Goal: Transaction & Acquisition: Book appointment/travel/reservation

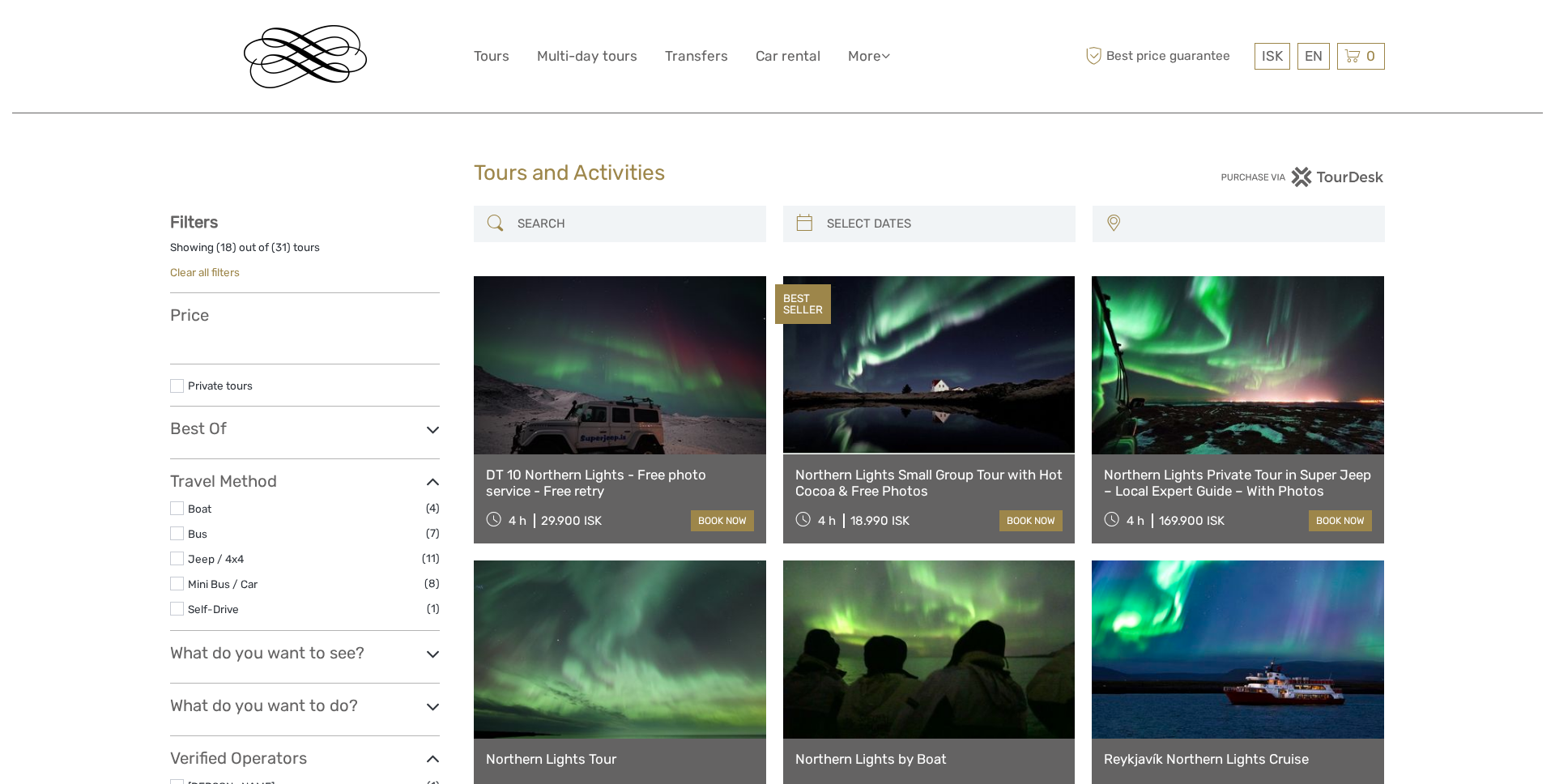
select select
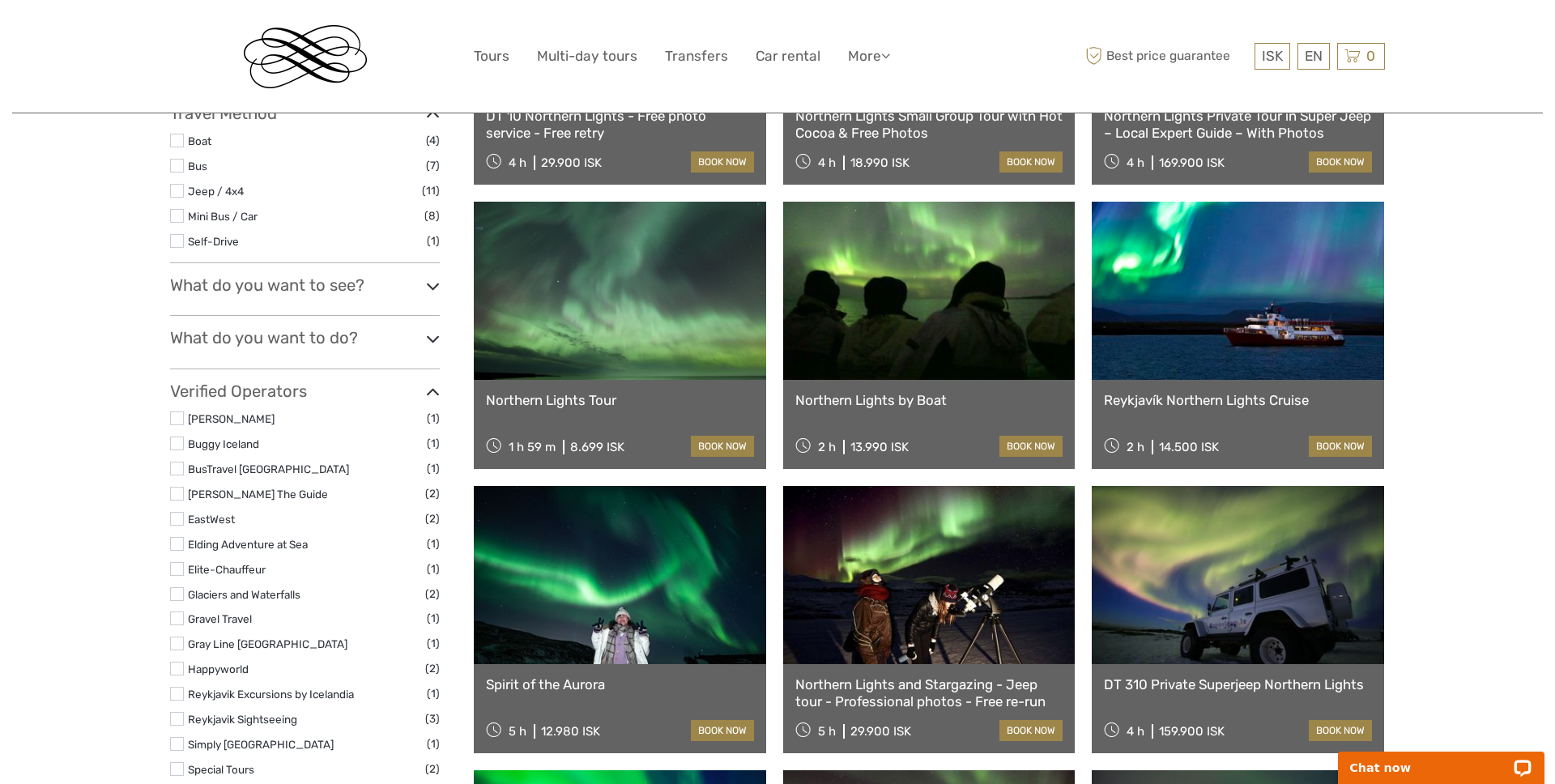
scroll to position [404, 0]
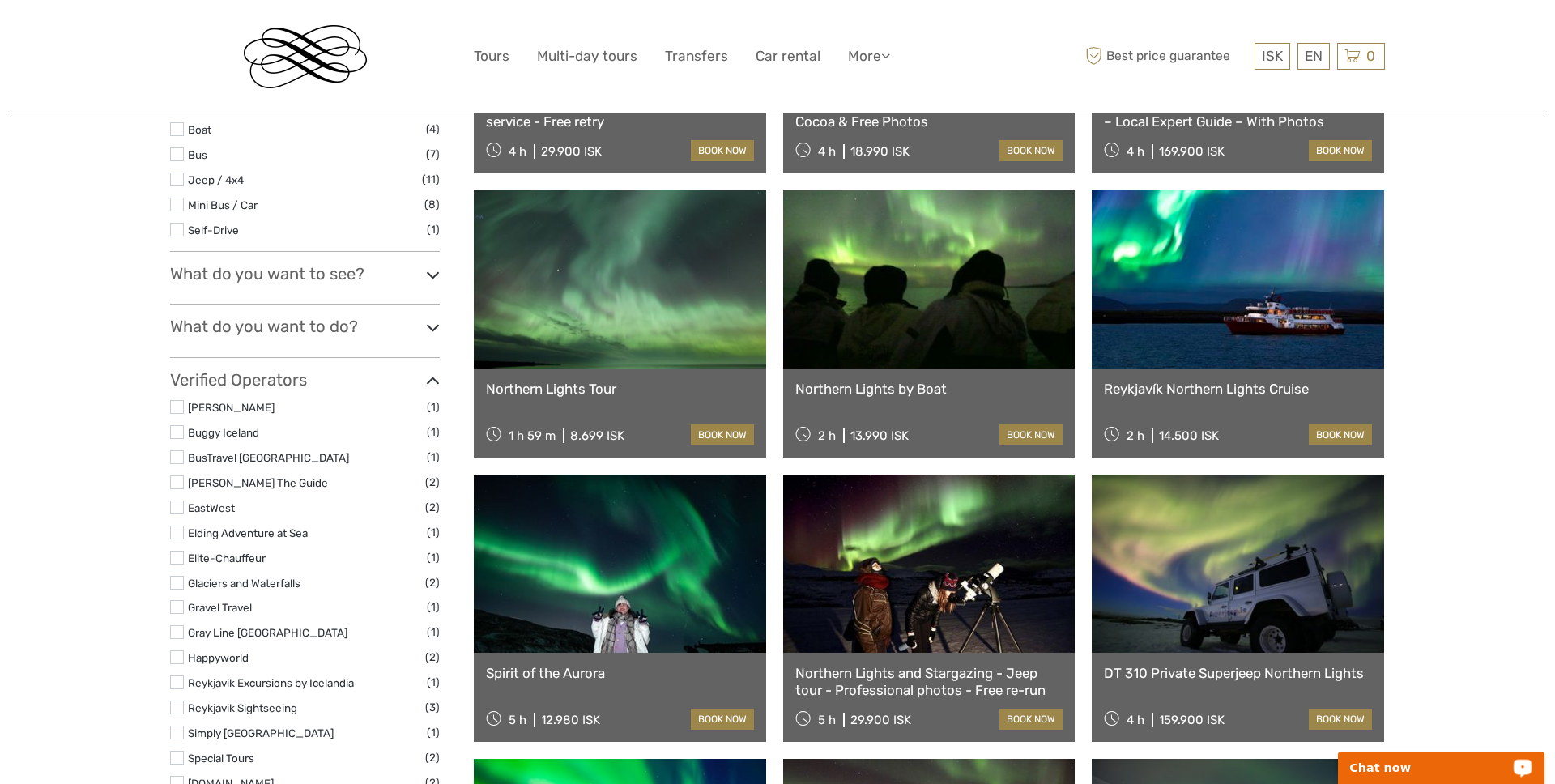
click at [1472, 777] on div "Chat now" at bounding box center [1441, 768] width 206 height 33
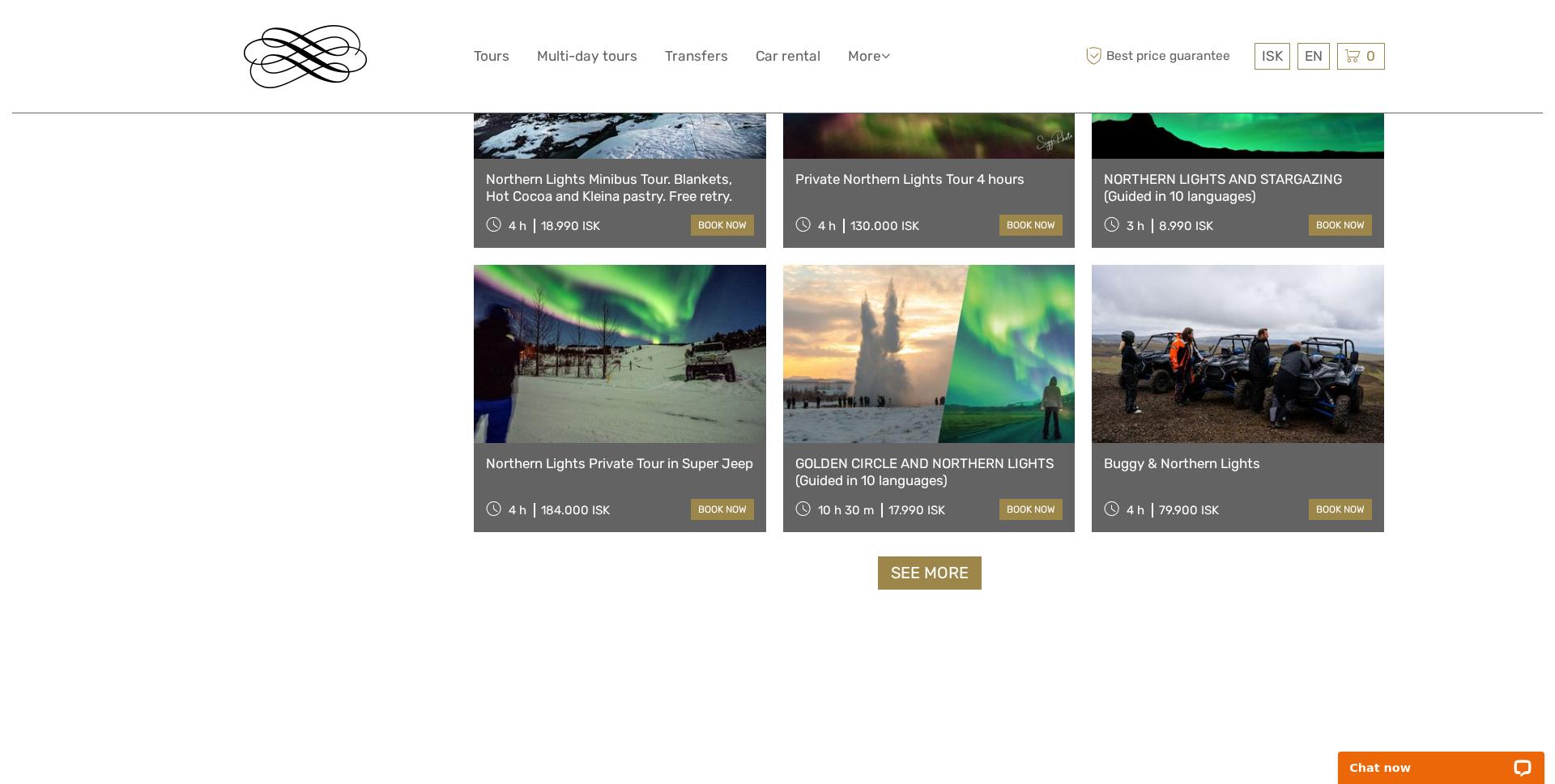
scroll to position [1462, 0]
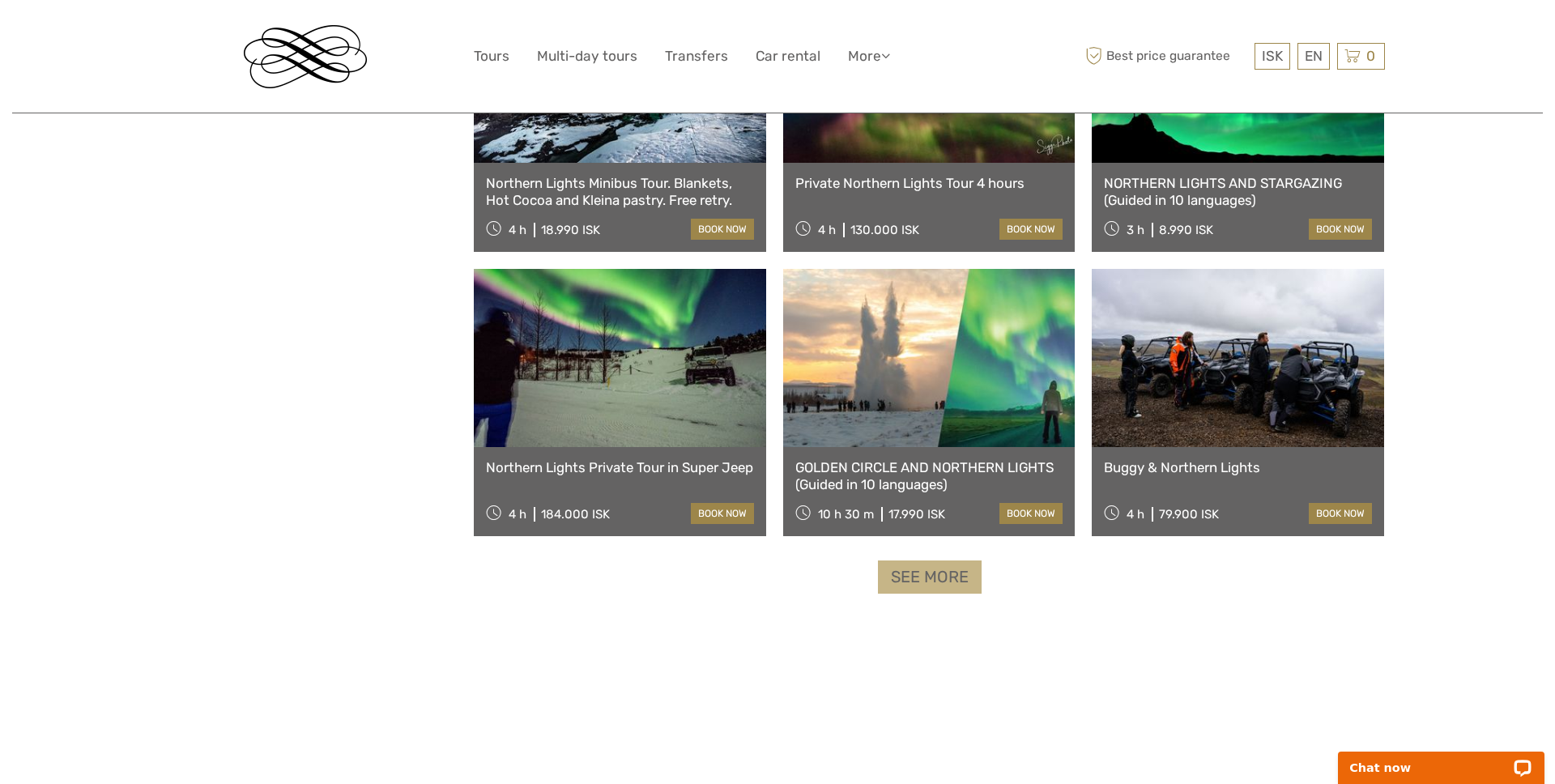
click at [955, 578] on link "See more" at bounding box center [930, 577] width 104 height 33
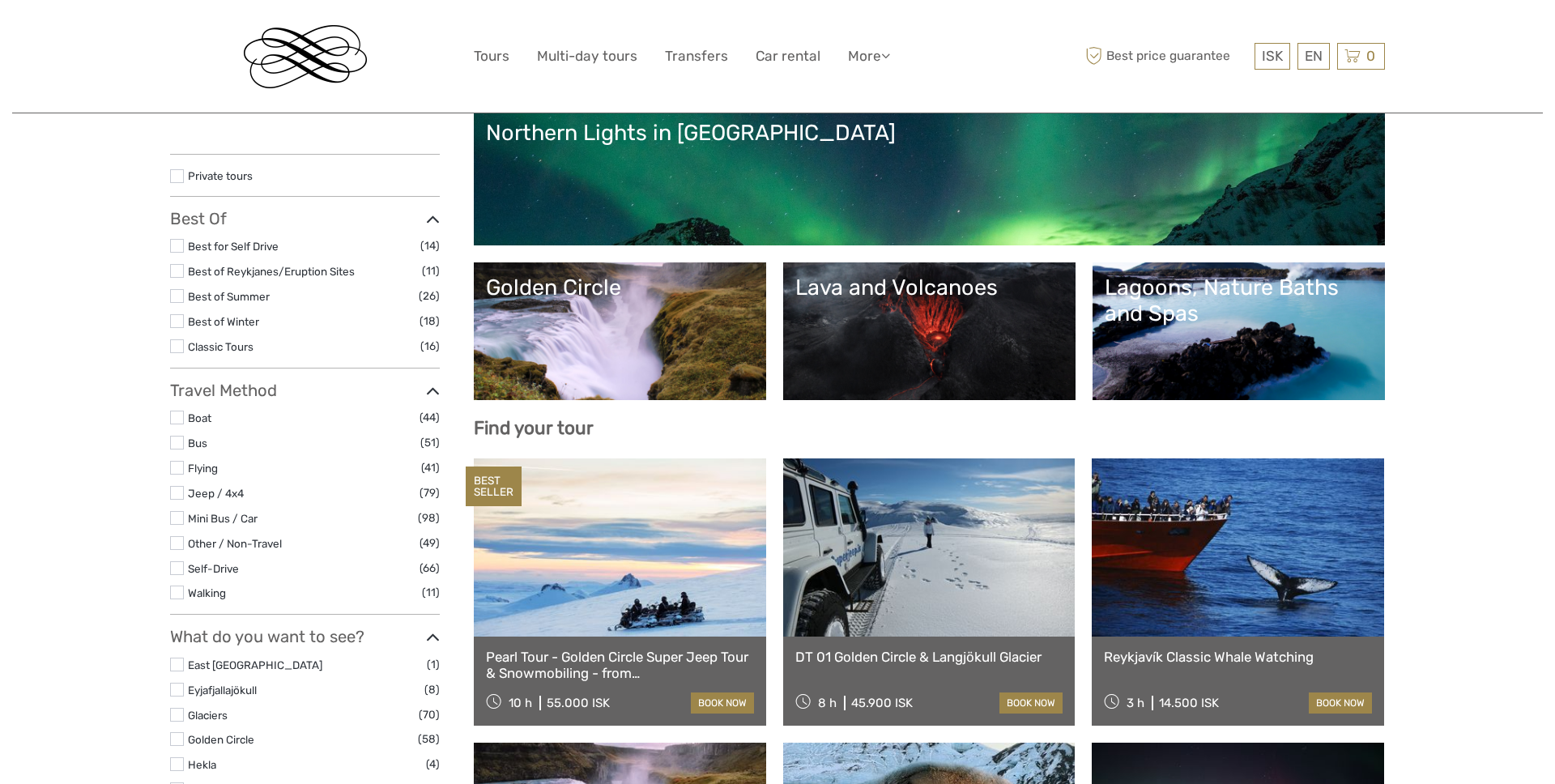
select select
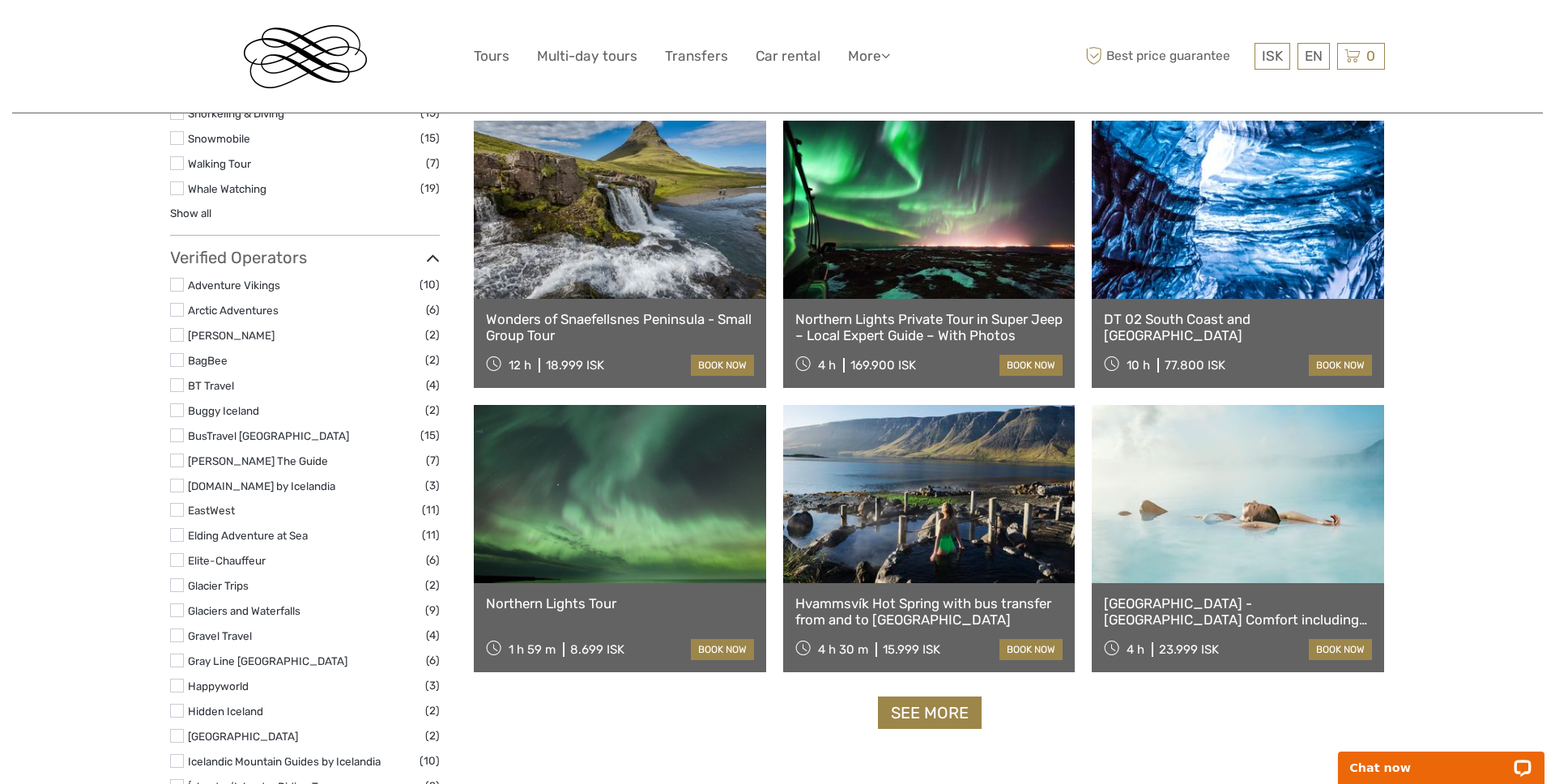
scroll to position [1686, 0]
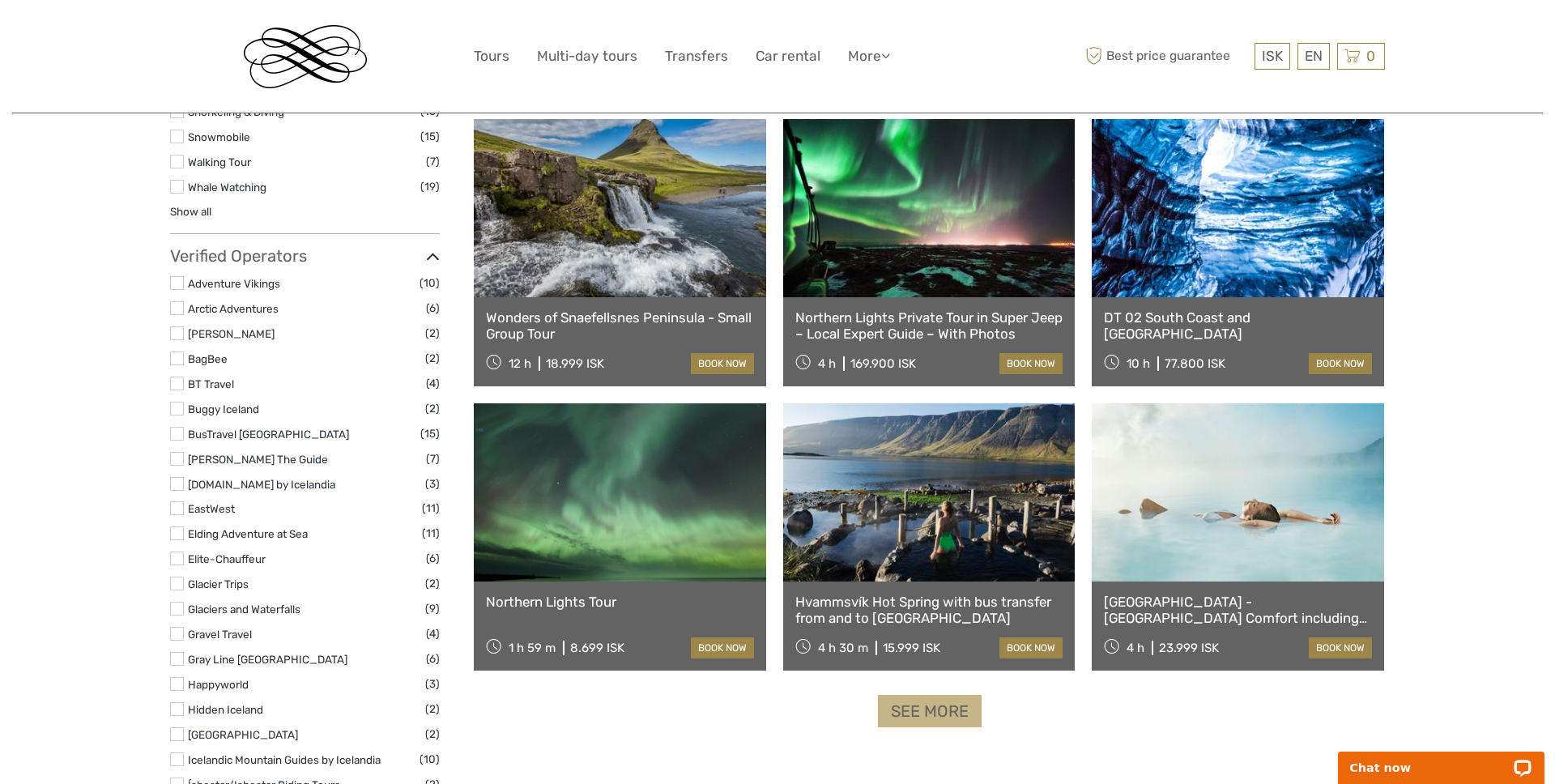
click at [961, 705] on link "See more" at bounding box center [930, 711] width 104 height 33
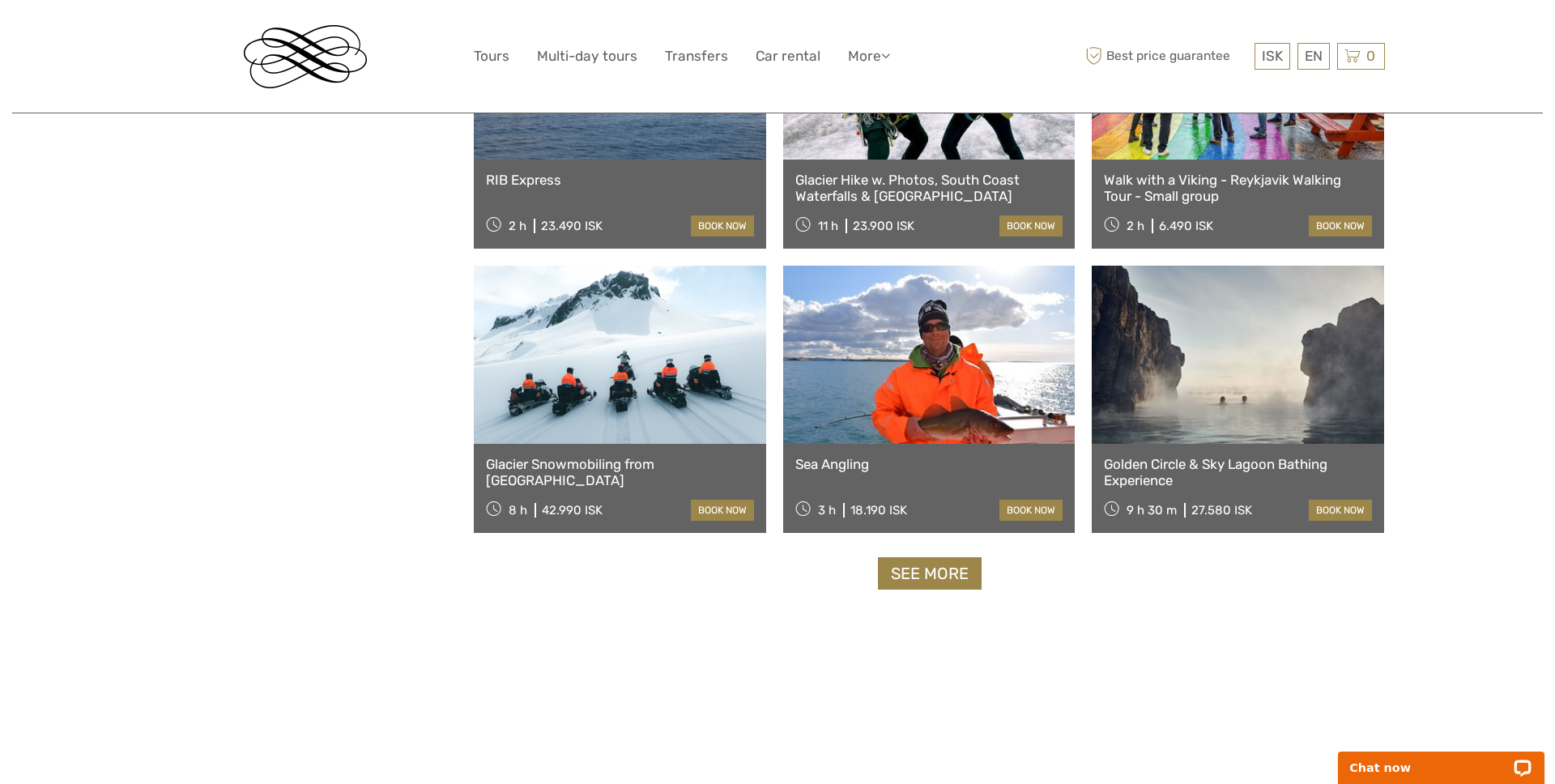
scroll to position [3142, 0]
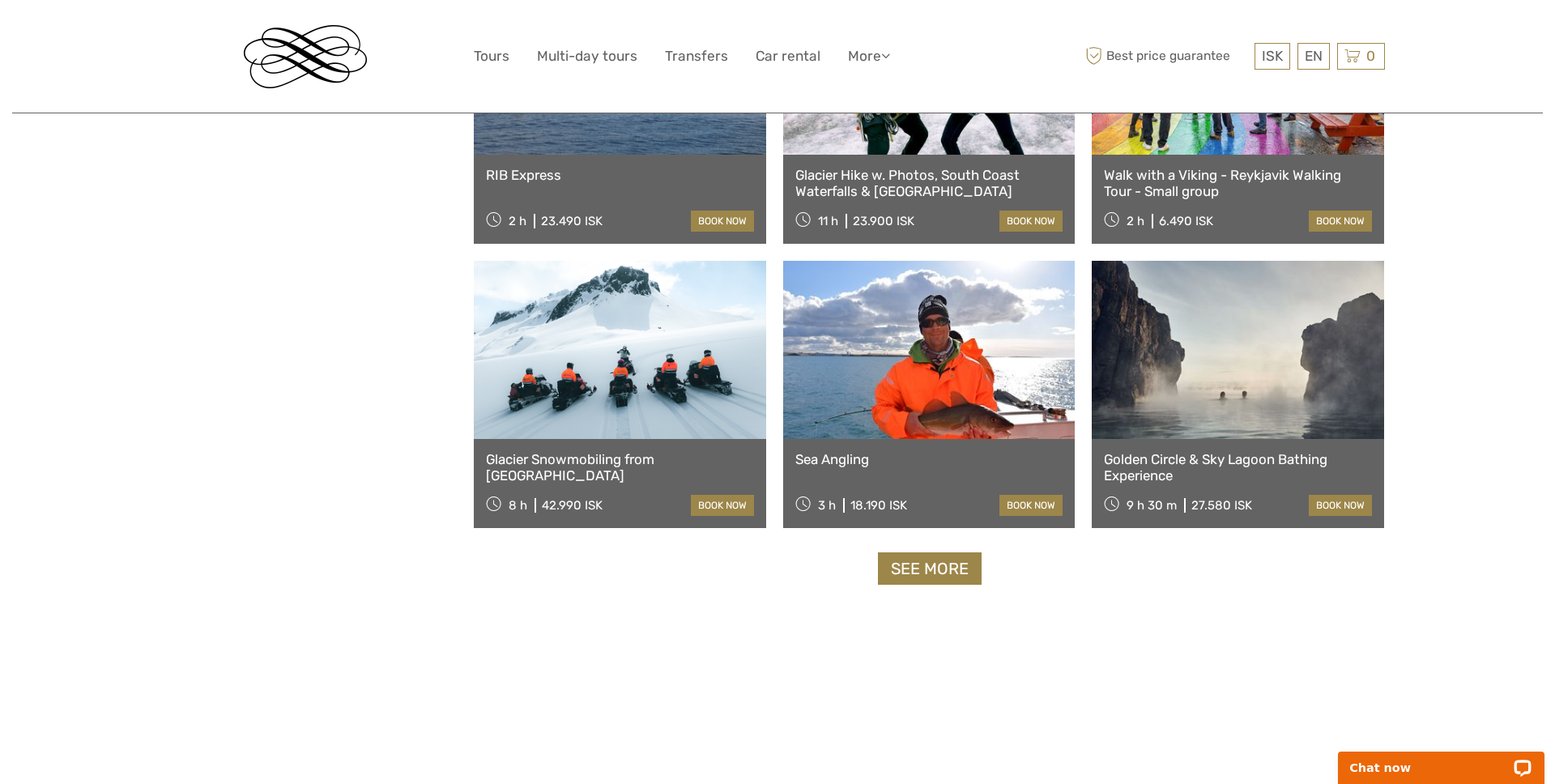
click at [626, 463] on link "Glacier Snowmobiling from Reykjavík" at bounding box center [619, 467] width 268 height 33
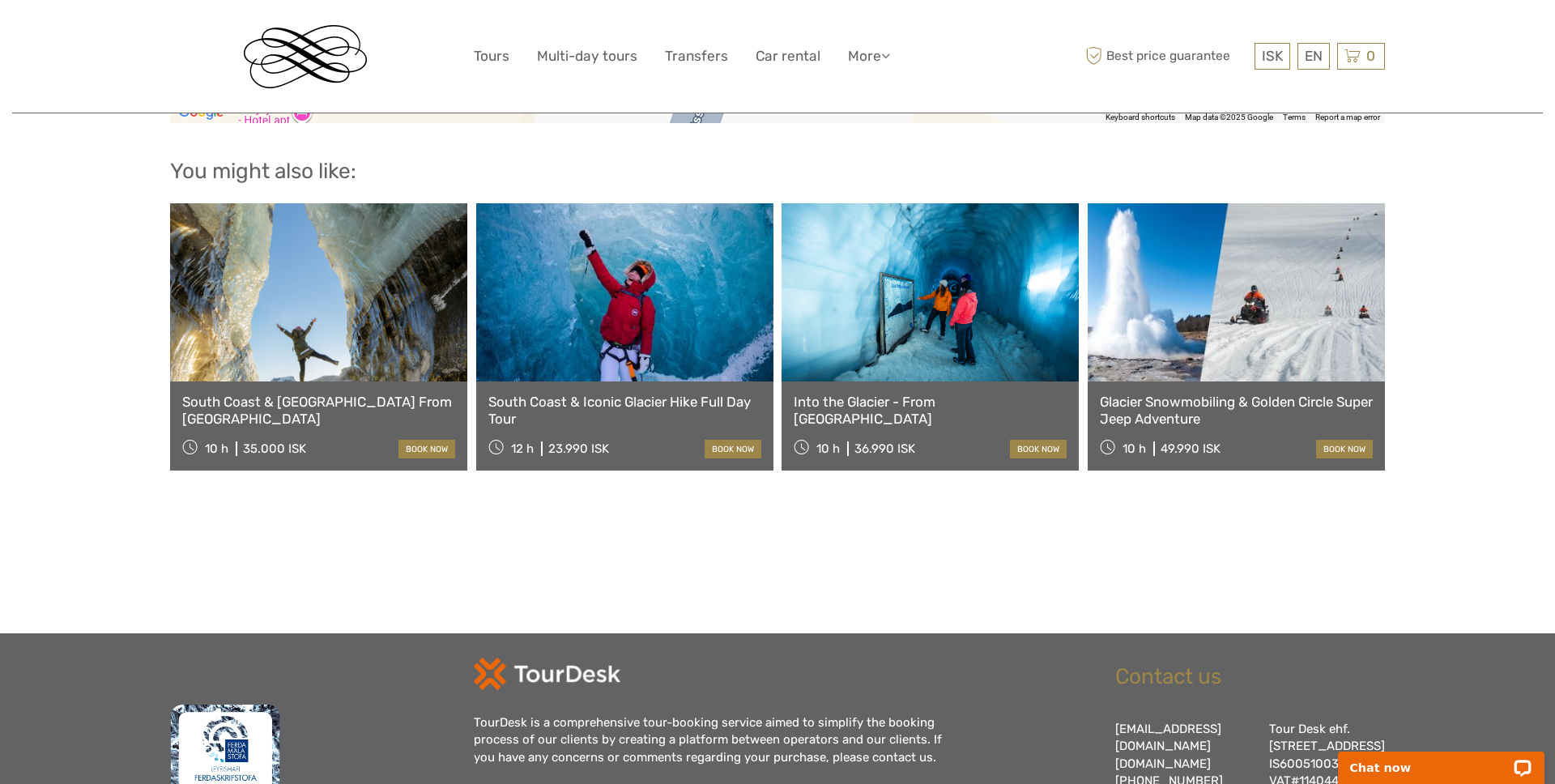
scroll to position [2197, 0]
click at [499, 54] on link "Tours" at bounding box center [491, 56] width 36 height 23
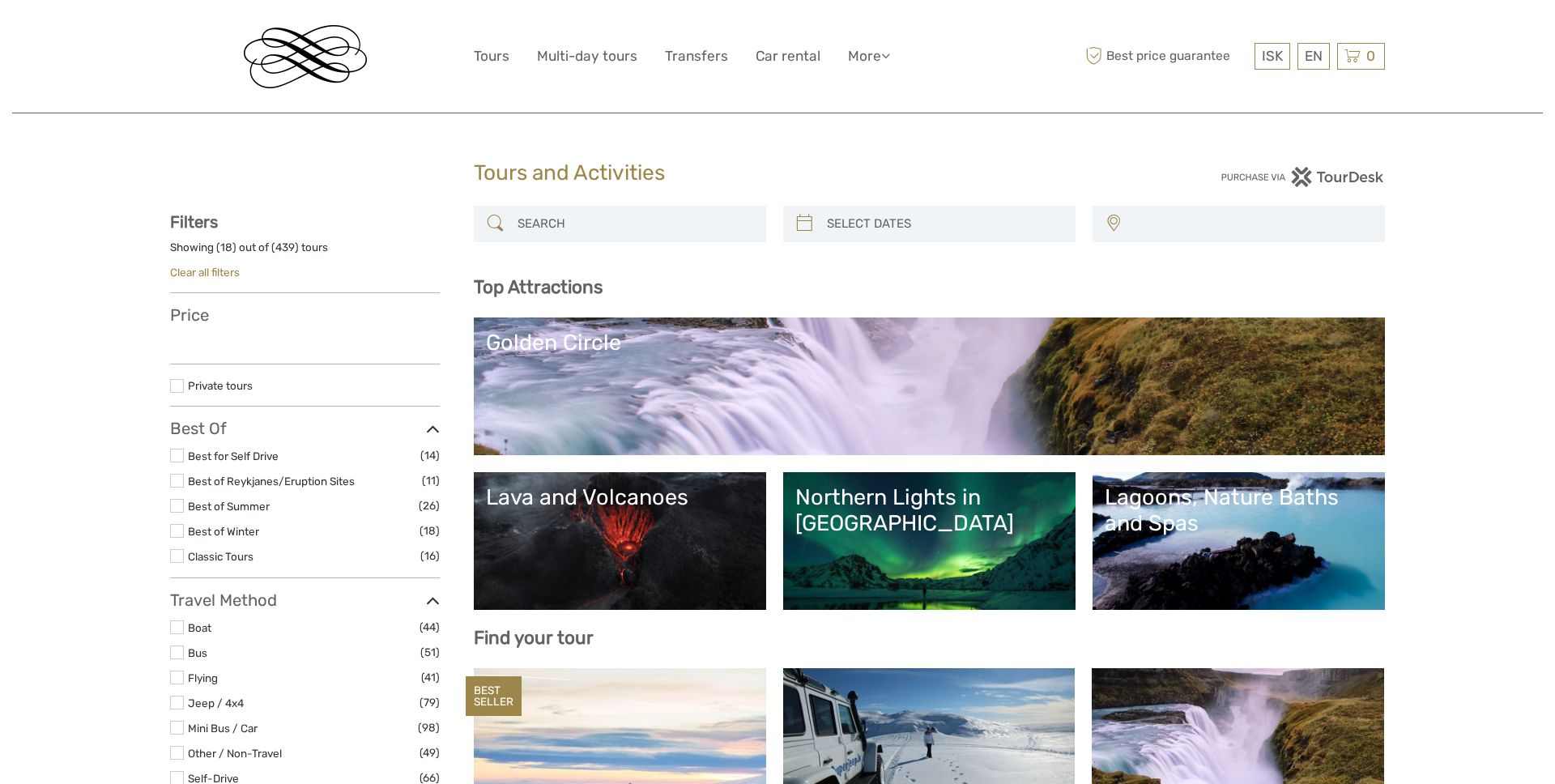
select select
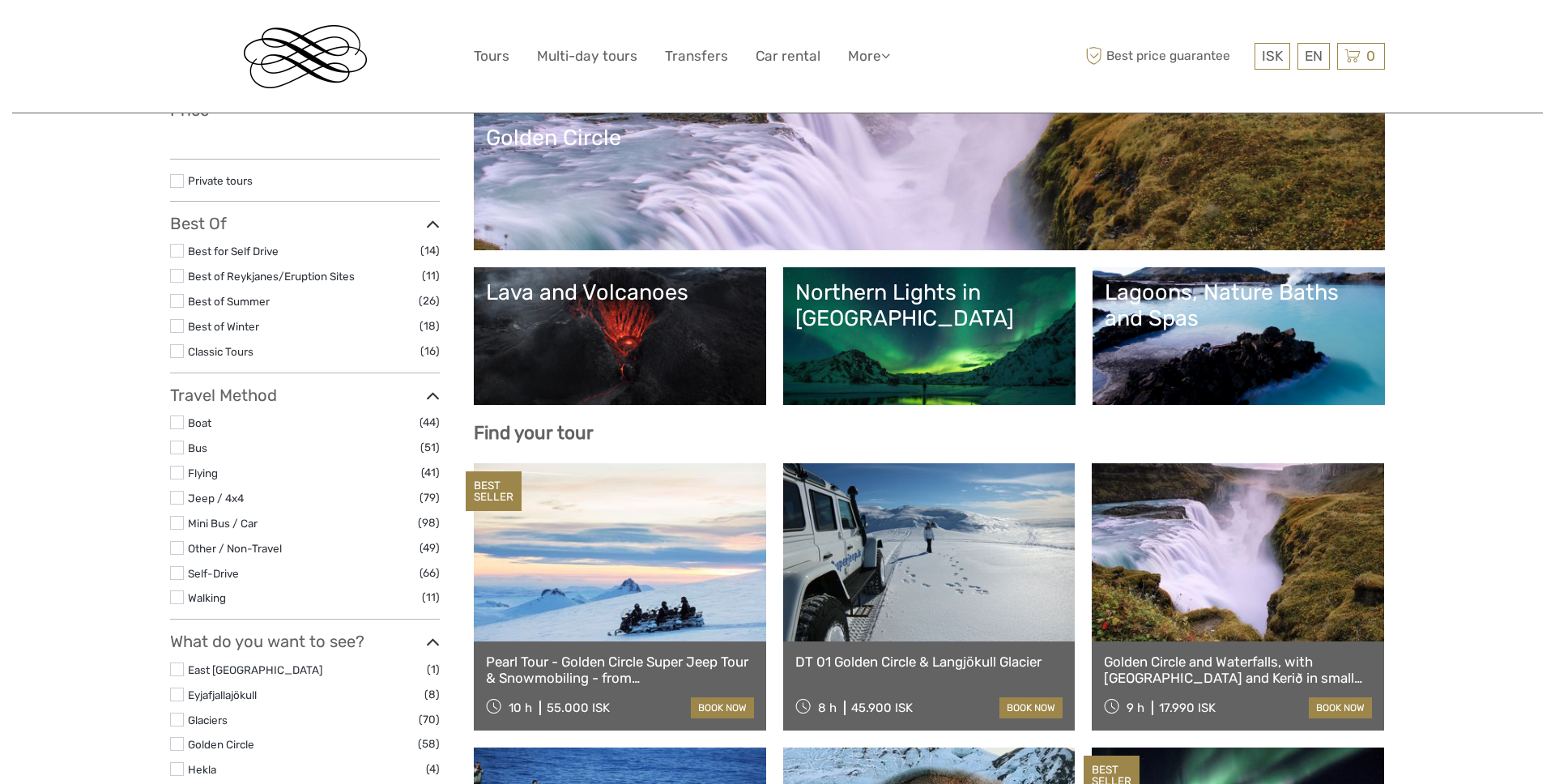
select select
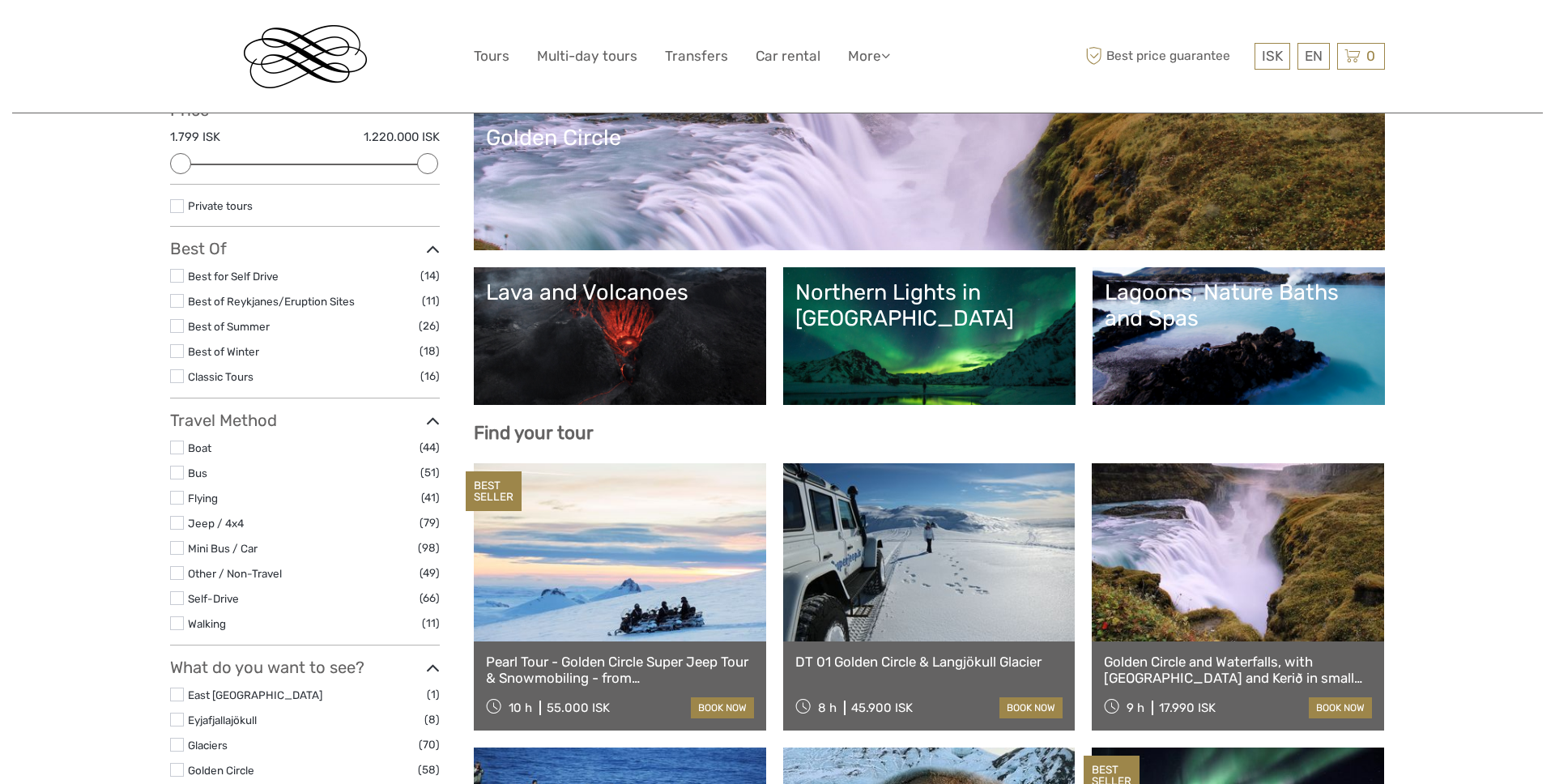
click at [582, 342] on link "Lava and Volcanoes" at bounding box center [619, 336] width 268 height 114
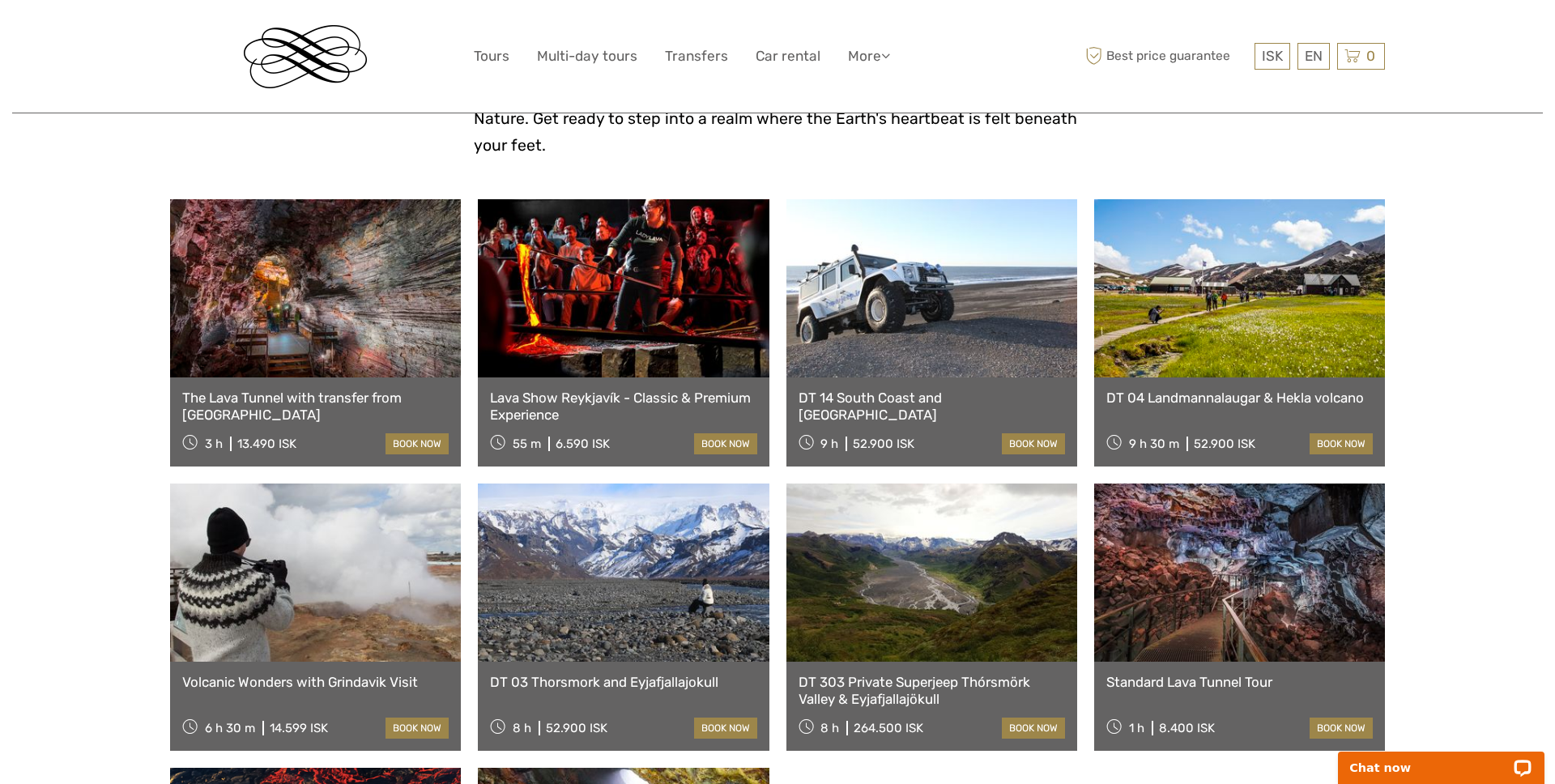
scroll to position [587, 0]
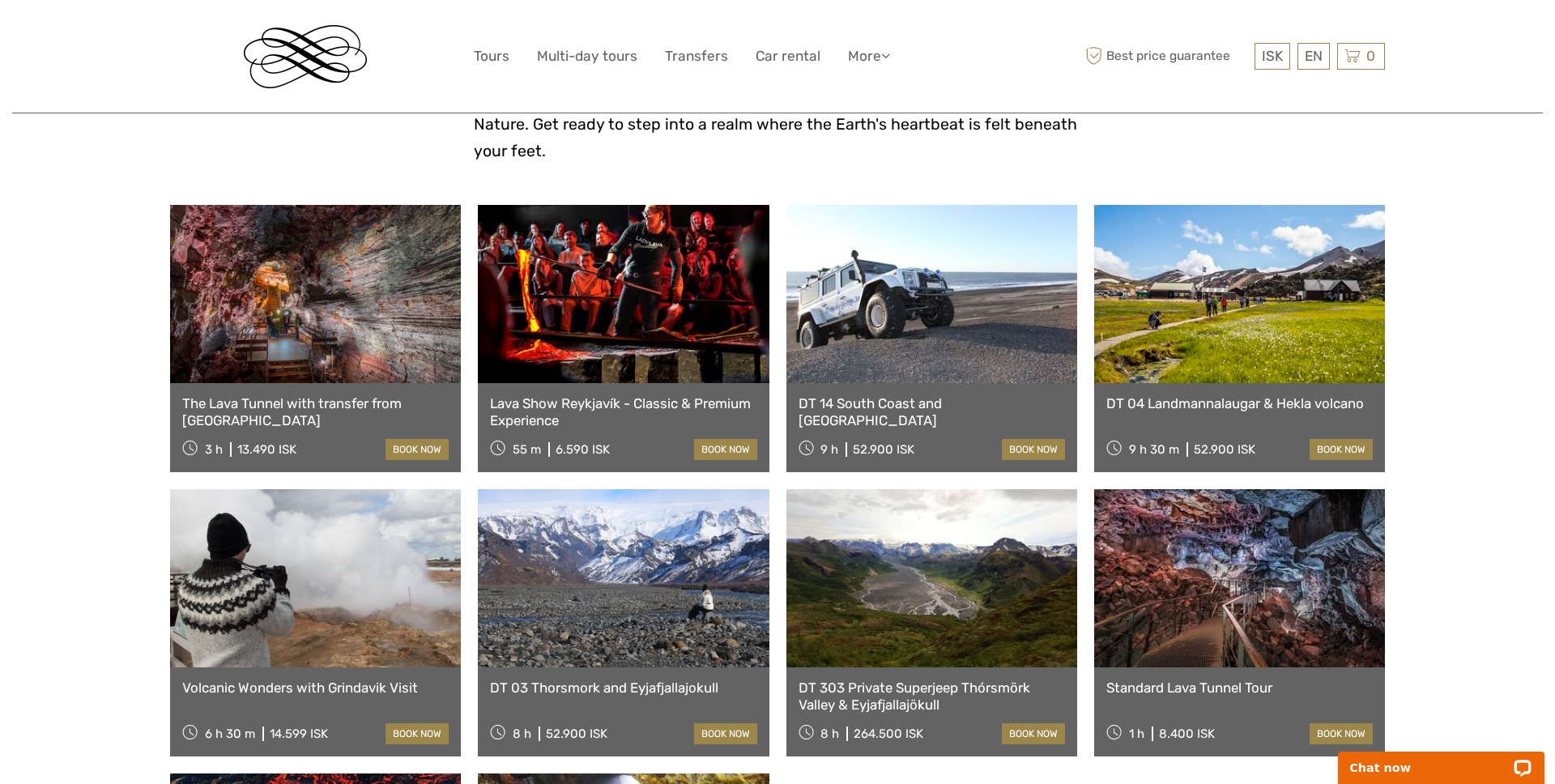
click at [324, 395] on link "The Lava Tunnel with transfer from [GEOGRAPHIC_DATA]" at bounding box center [315, 411] width 267 height 33
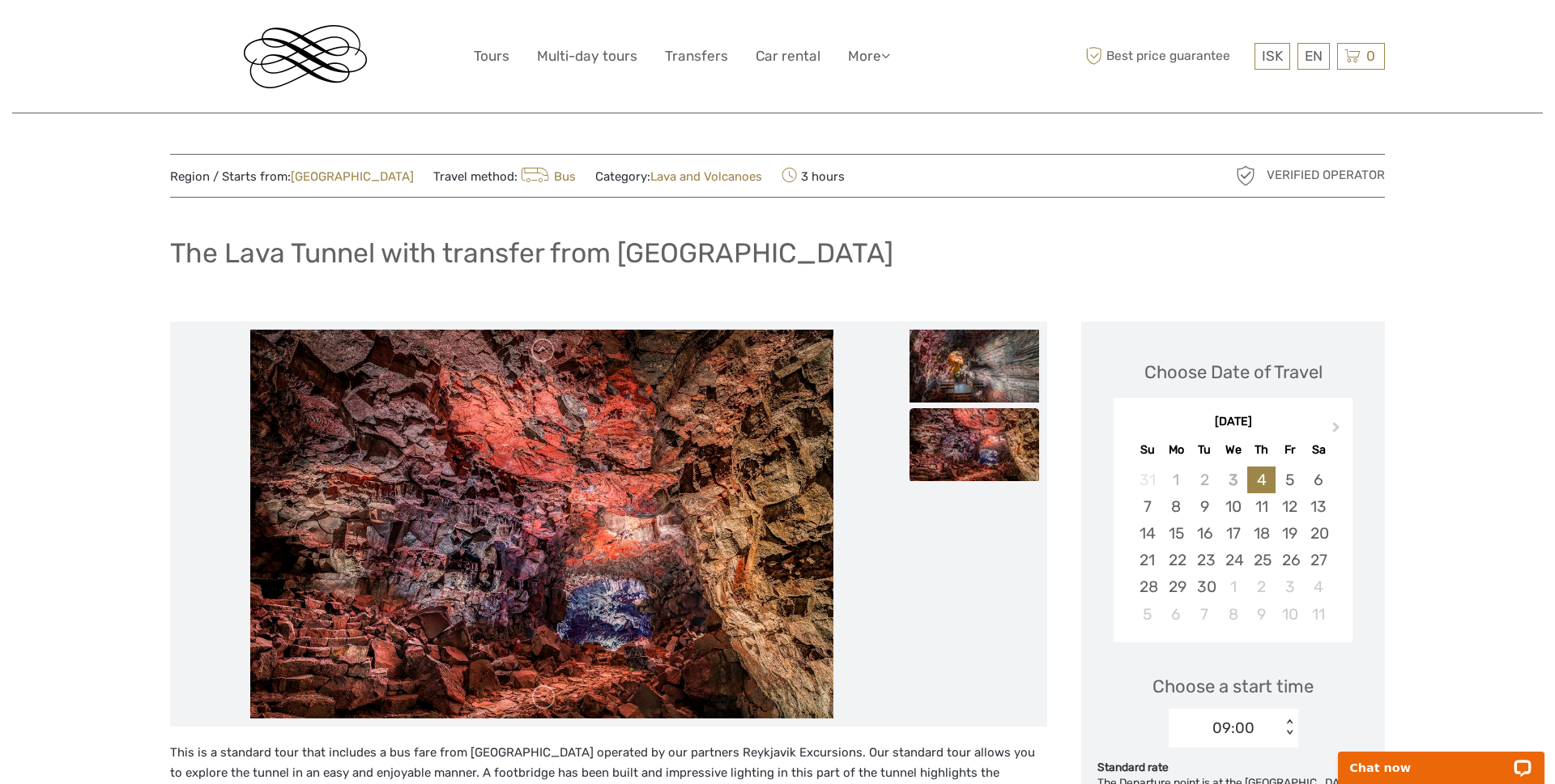
click at [960, 444] on img at bounding box center [974, 445] width 129 height 73
click at [973, 374] on img at bounding box center [974, 366] width 129 height 73
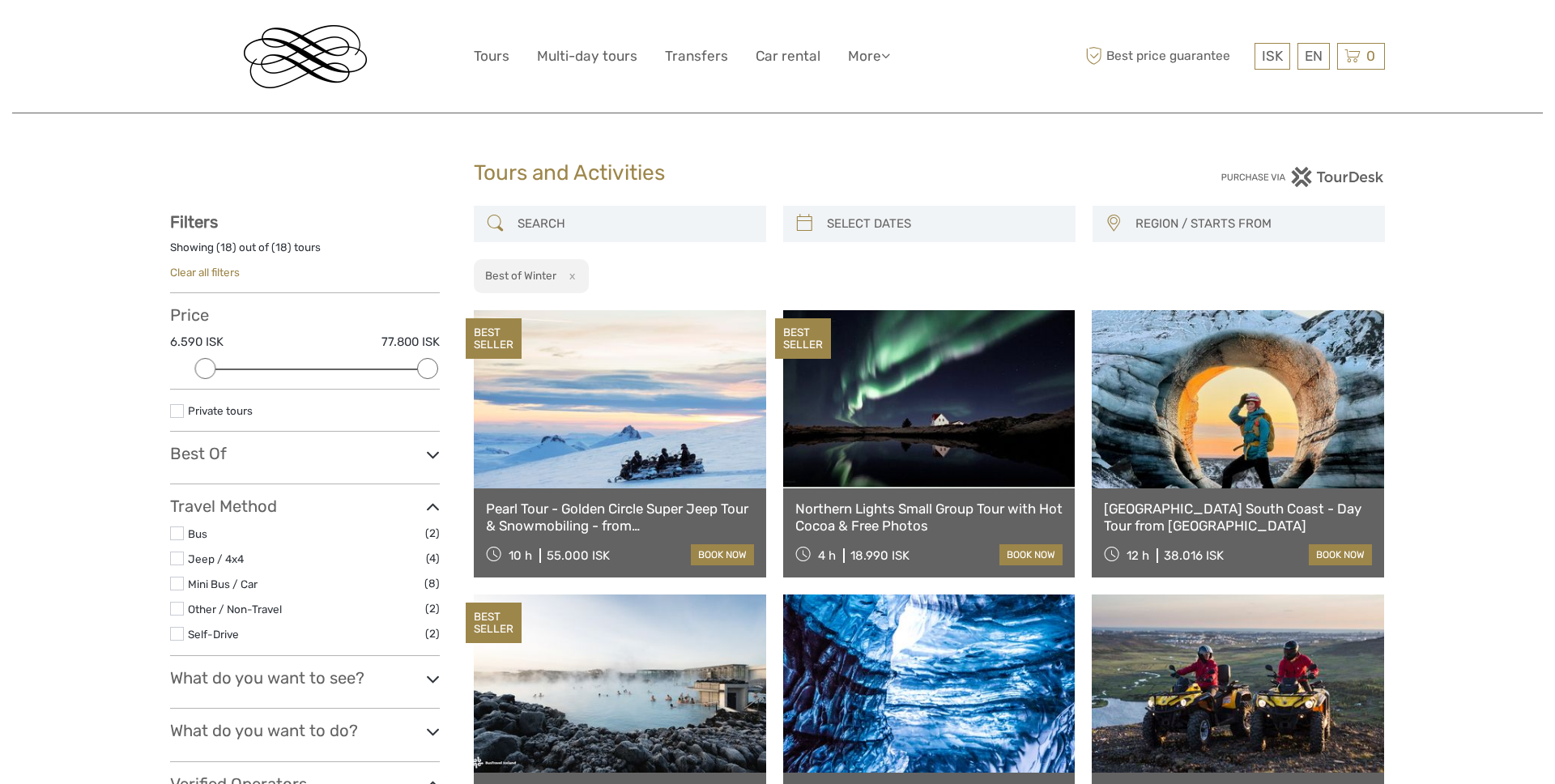
select select
click at [622, 55] on link "Multi-day tours" at bounding box center [587, 56] width 100 height 23
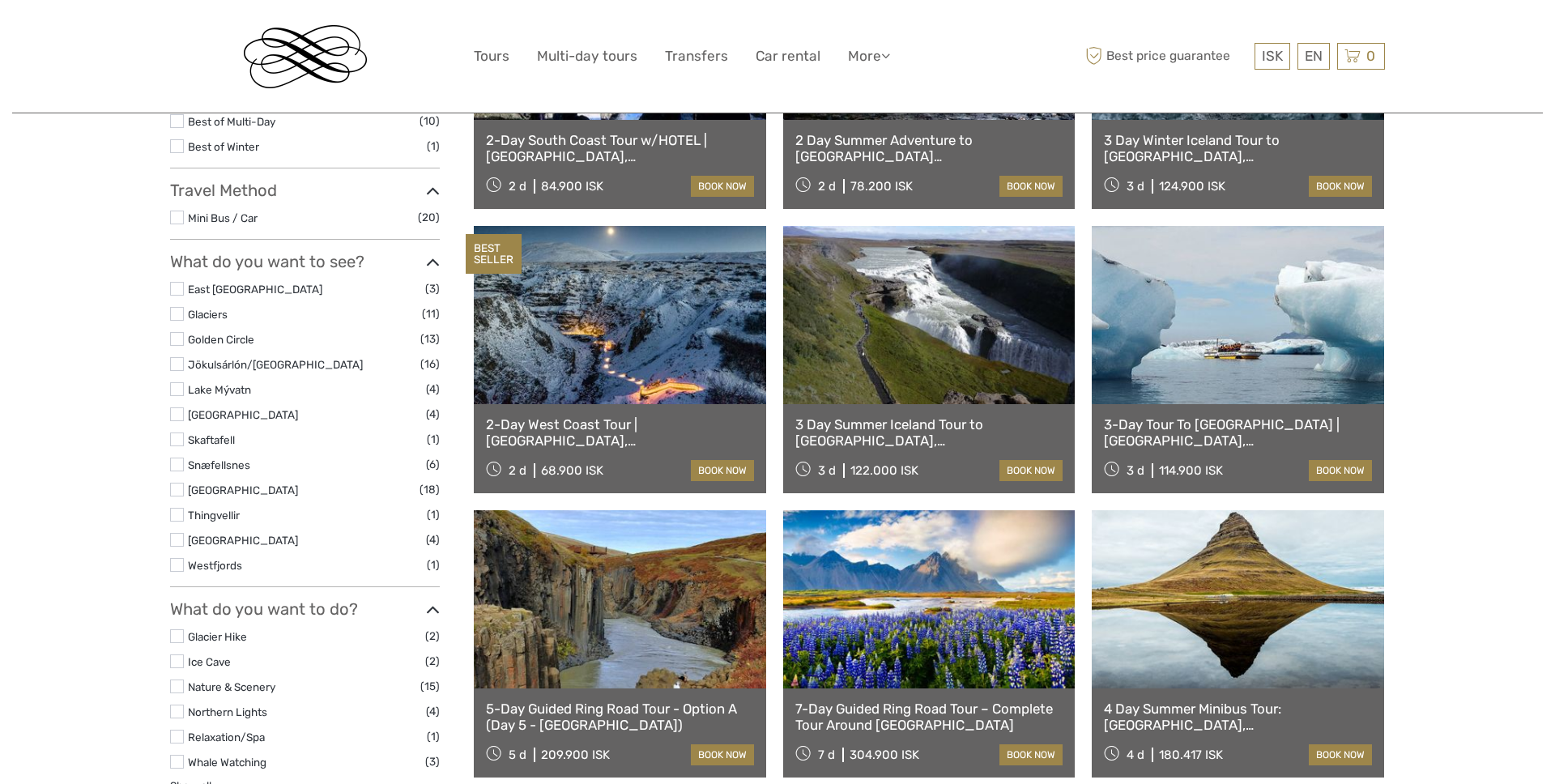
scroll to position [403, 0]
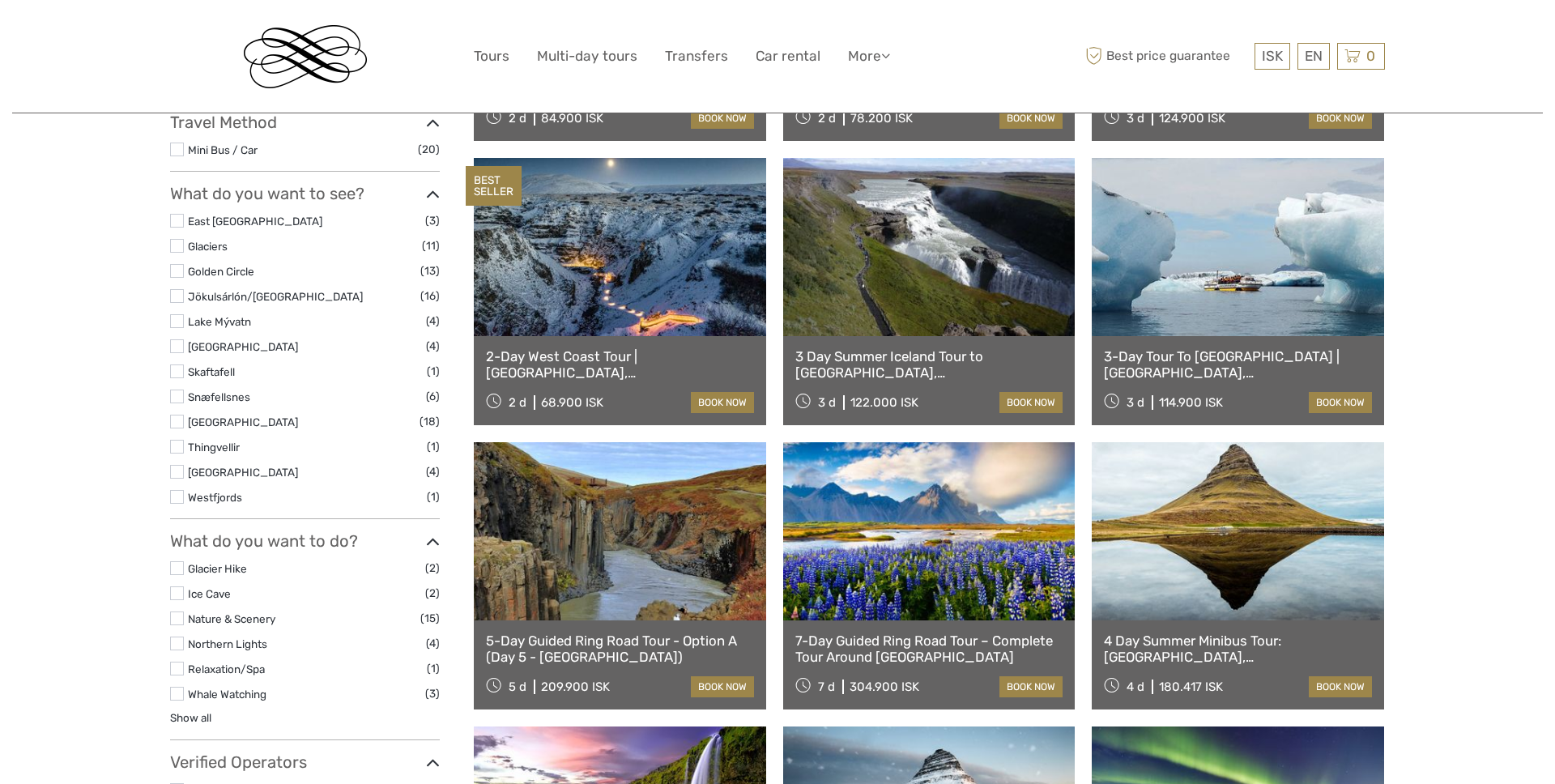
select select
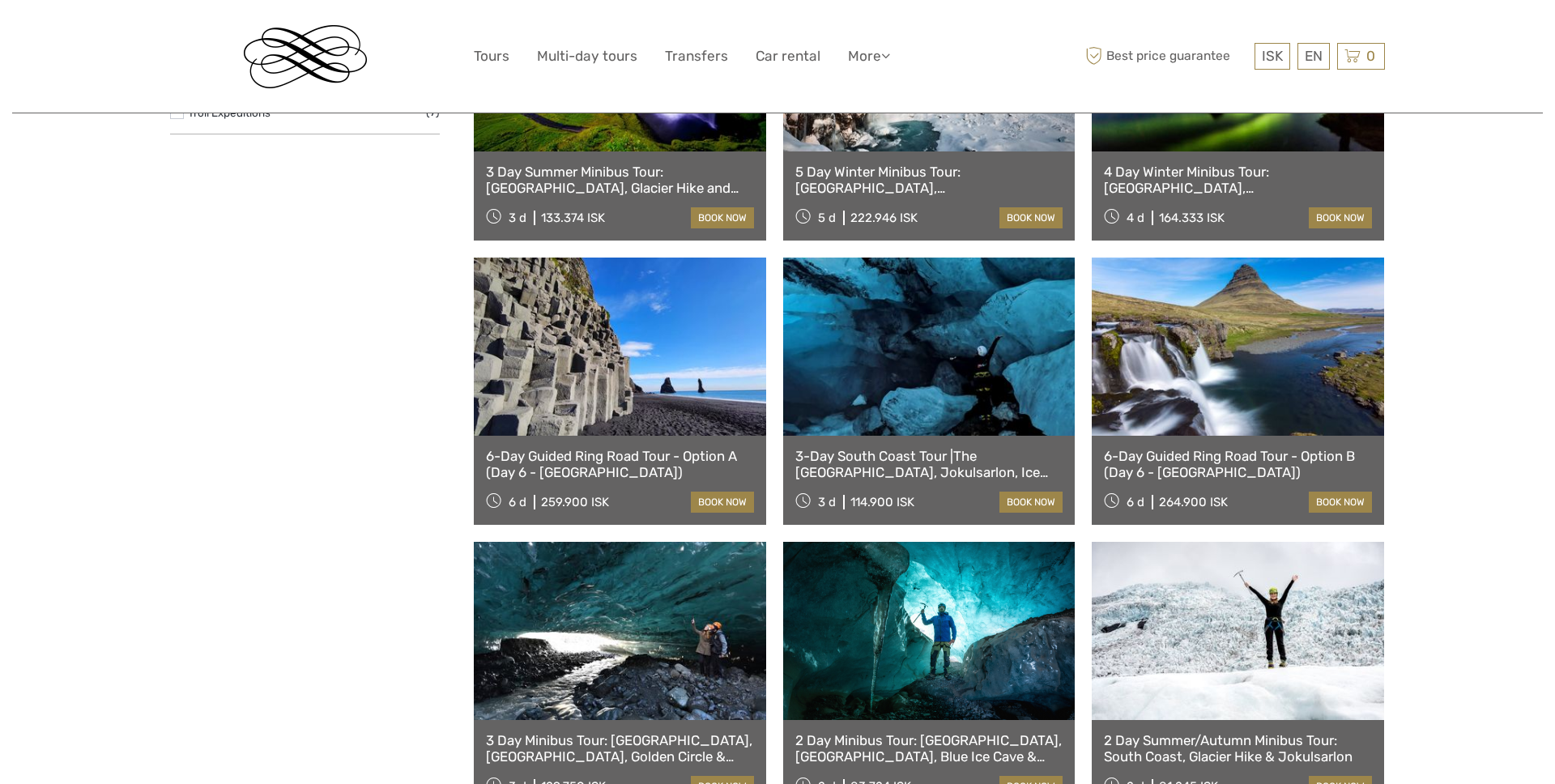
scroll to position [1161, 0]
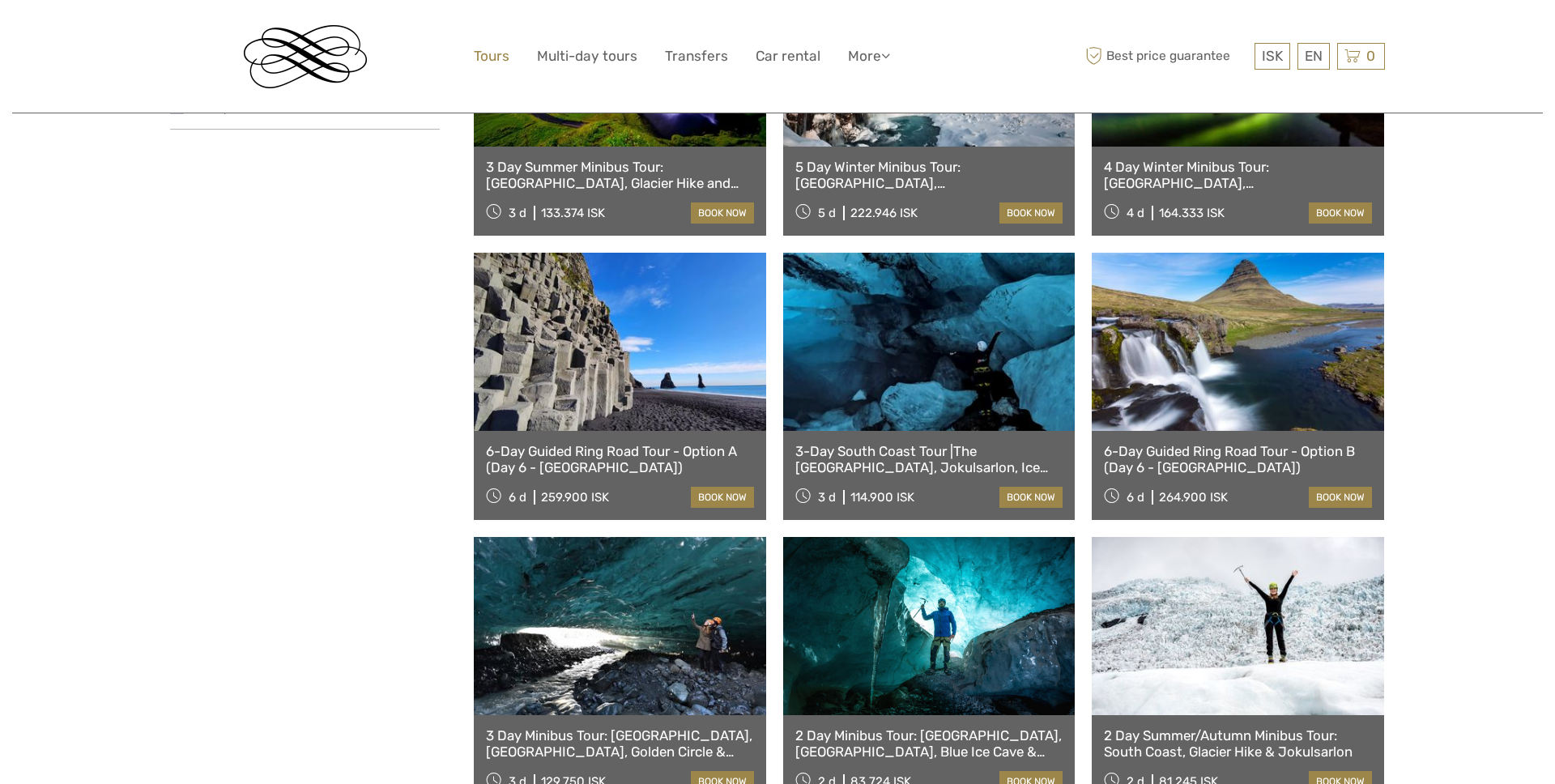
click at [506, 53] on link "Tours" at bounding box center [491, 56] width 36 height 23
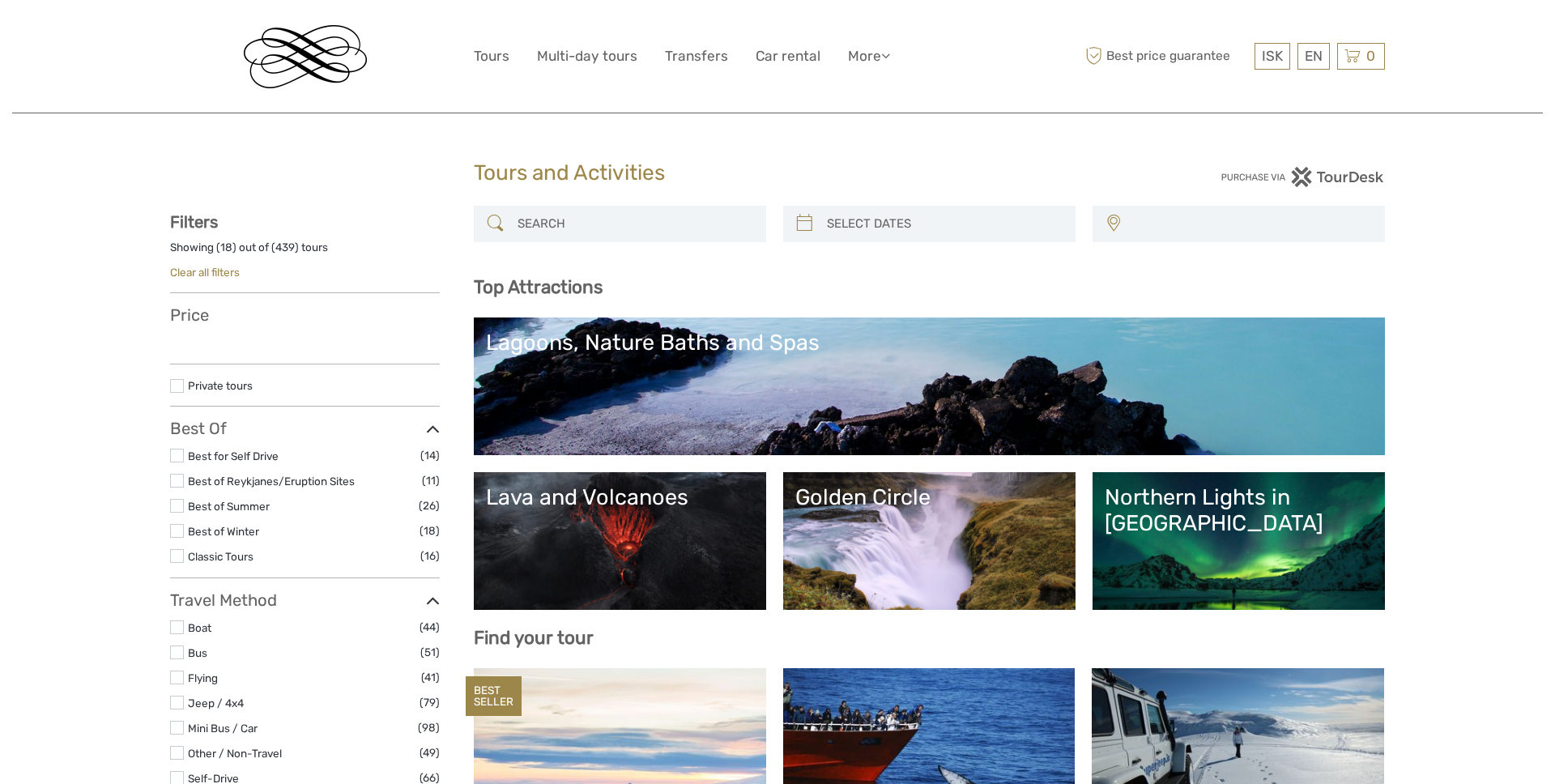
select select
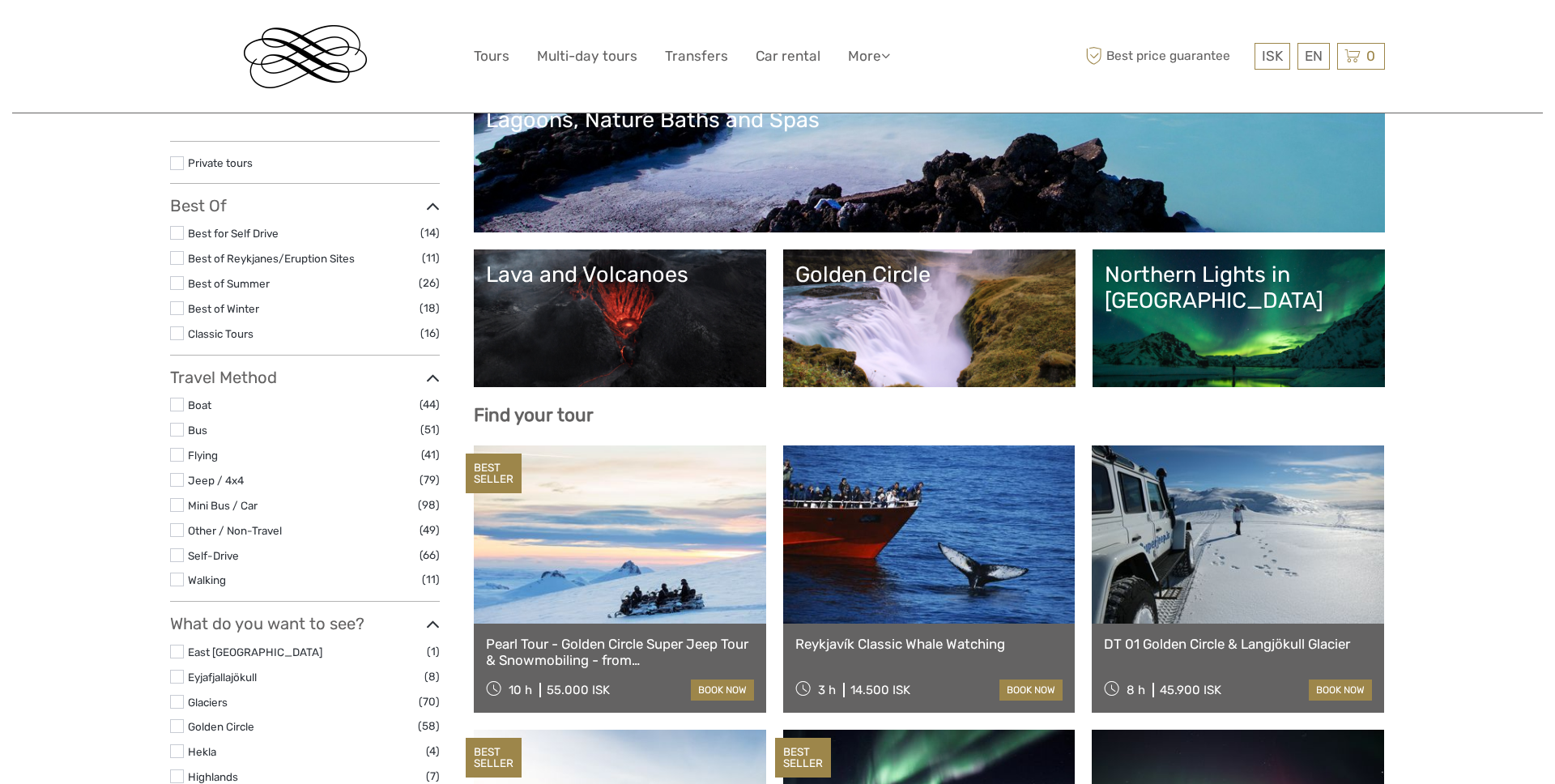
scroll to position [329, 0]
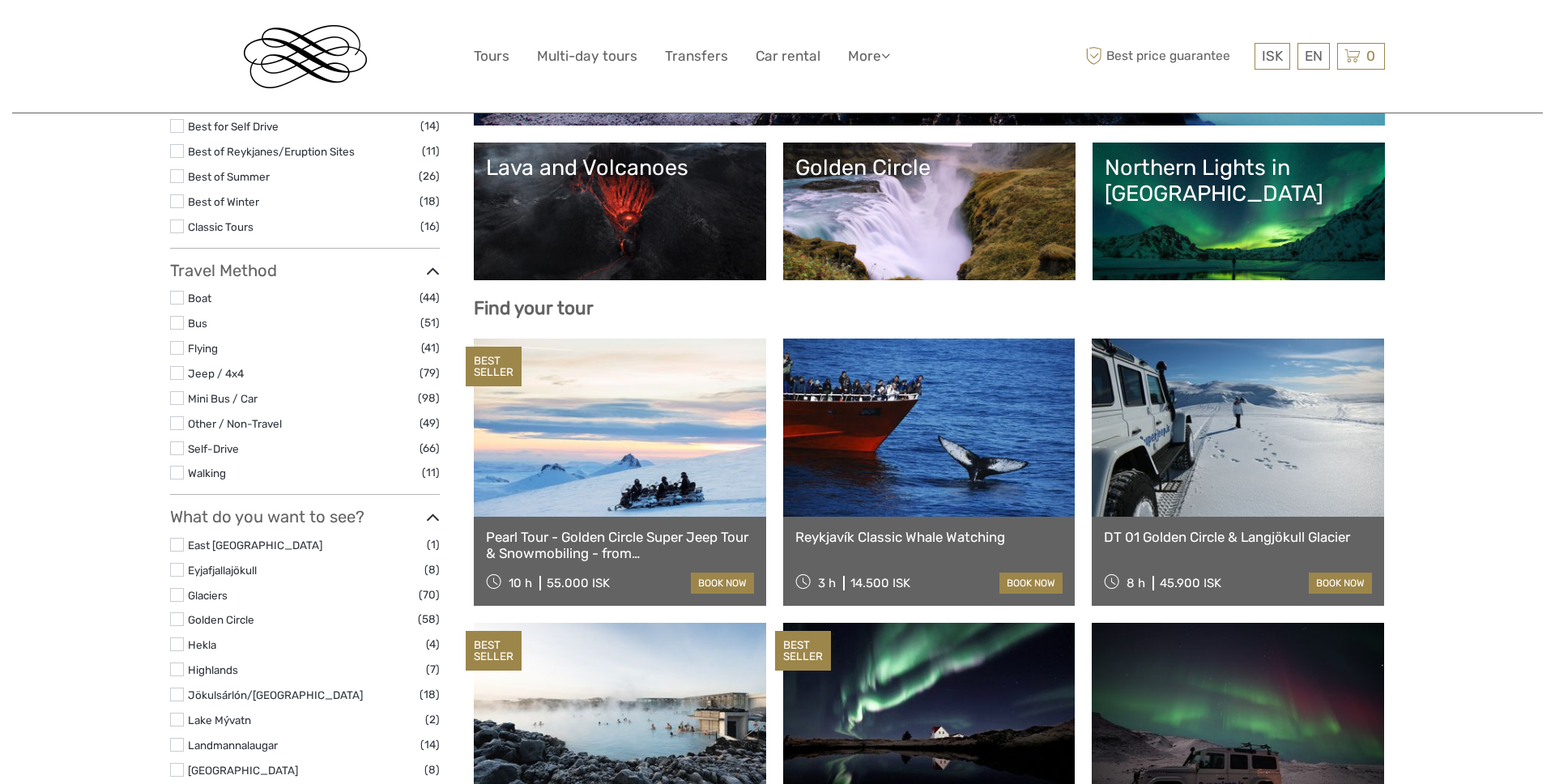
select select
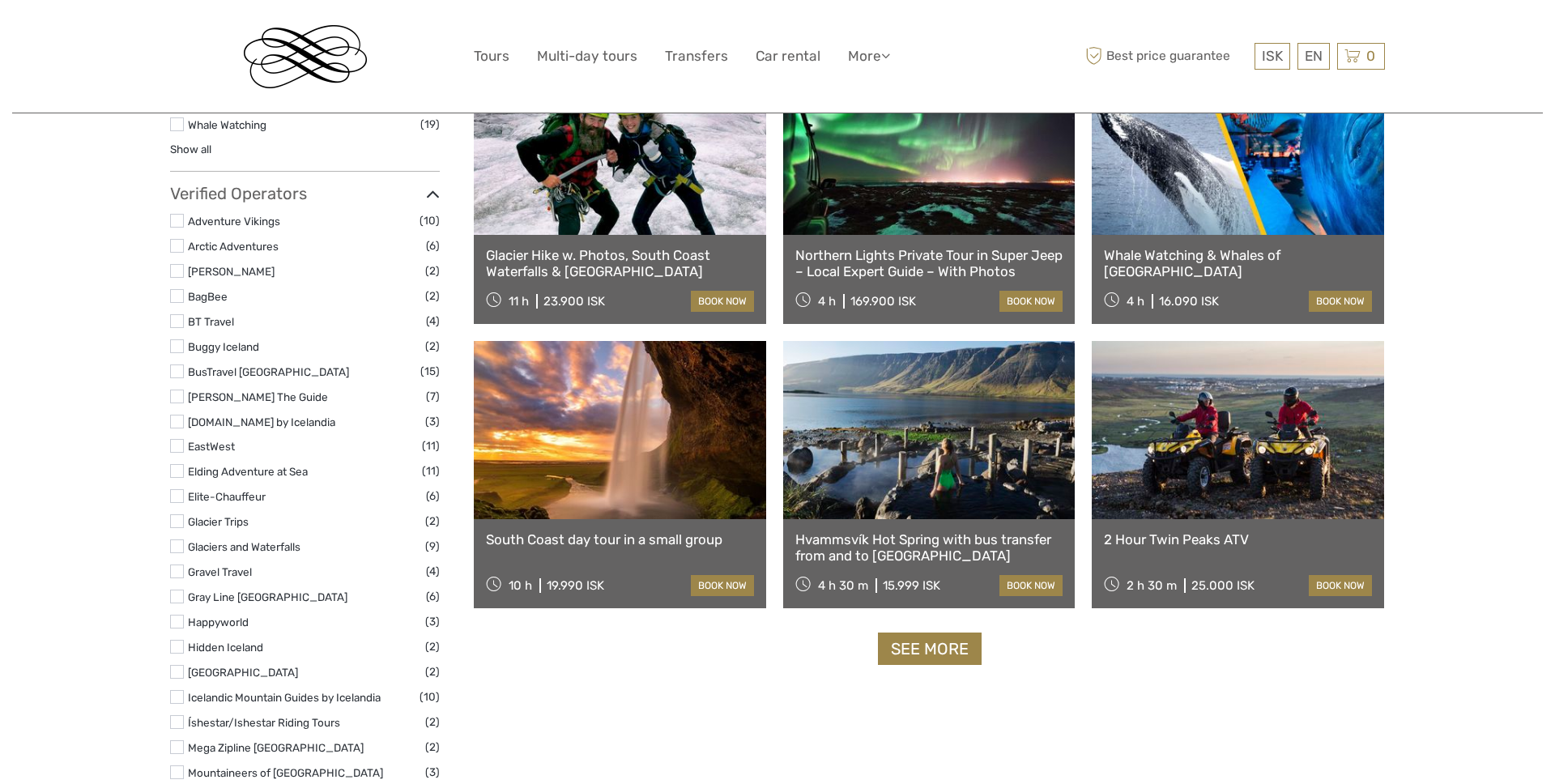
scroll to position [1749, 0]
click at [935, 651] on link "See more" at bounding box center [930, 648] width 104 height 33
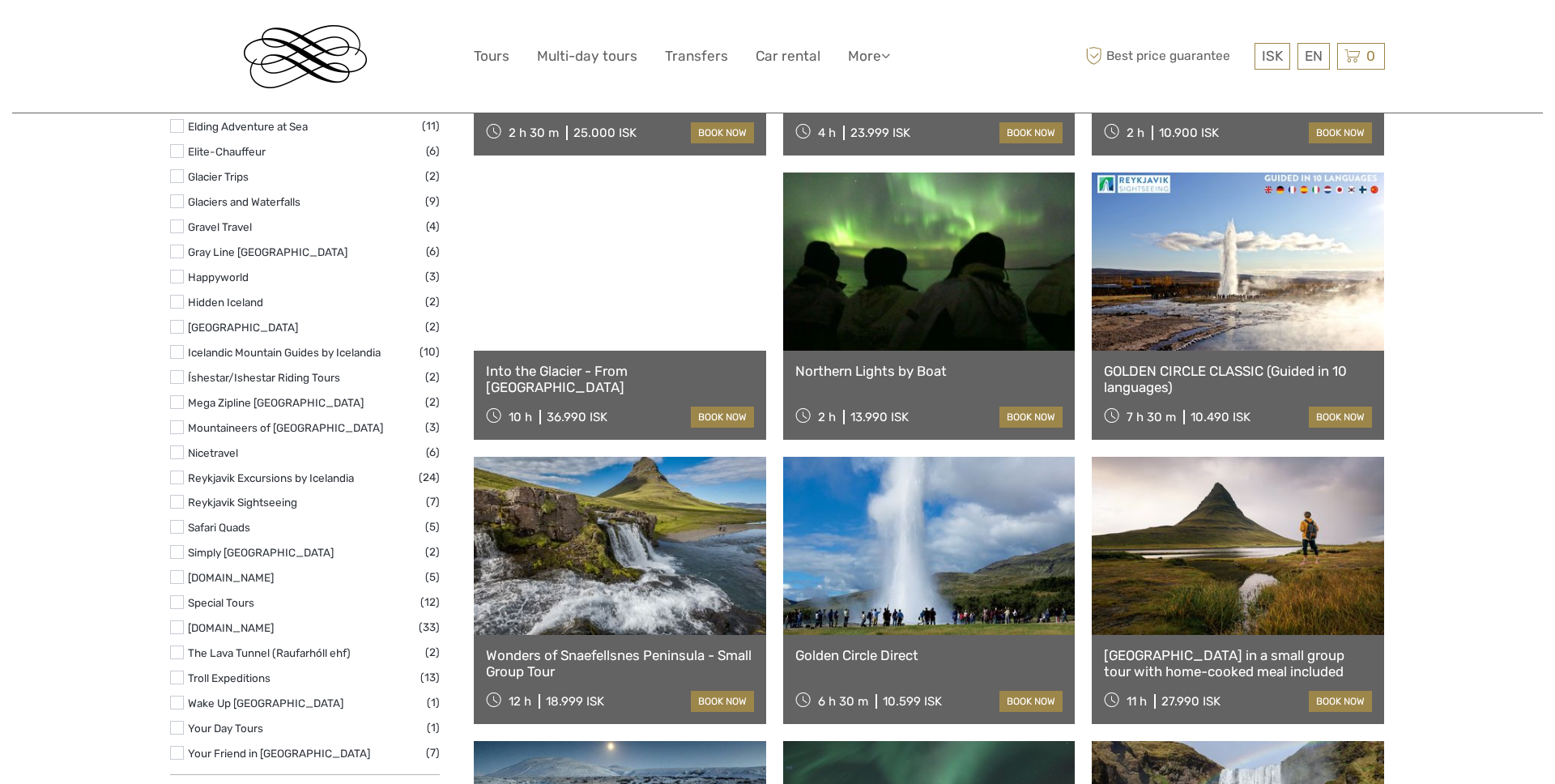
scroll to position [2098, 0]
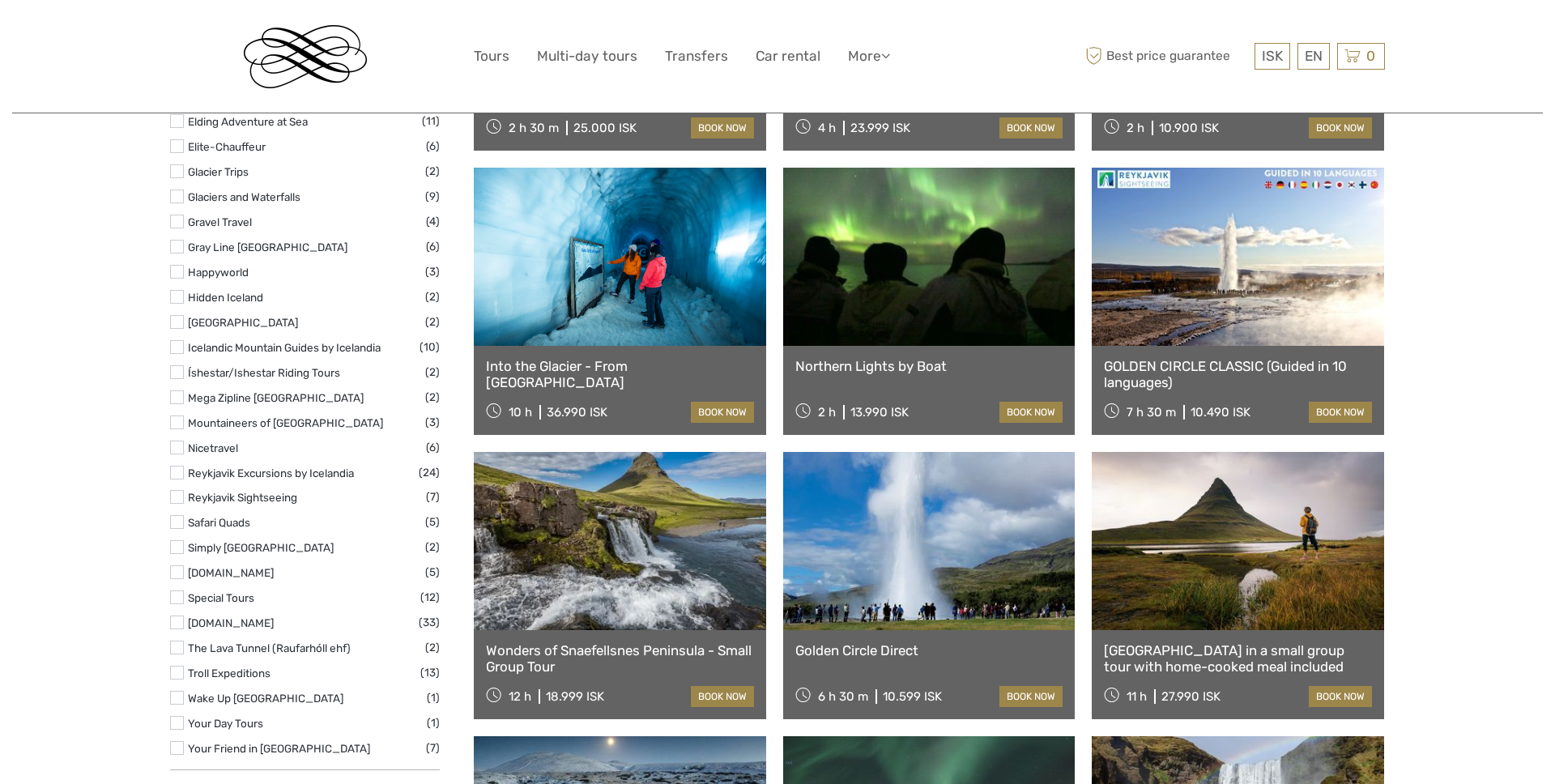
click at [1303, 358] on link "GOLDEN CIRCLE CLASSIC (Guided in 10 languages)" at bounding box center [1238, 375] width 268 height 33
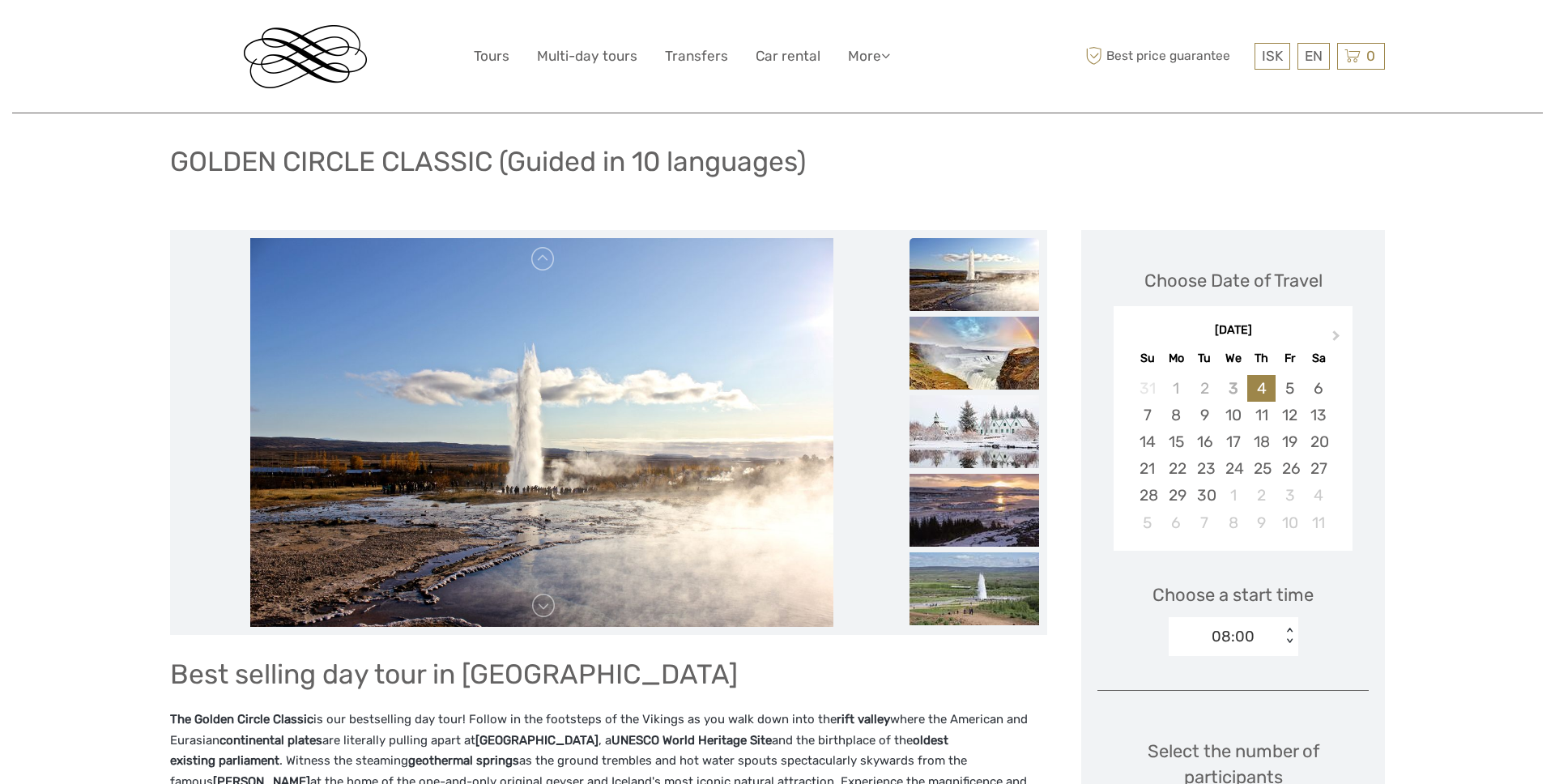
scroll to position [150, 0]
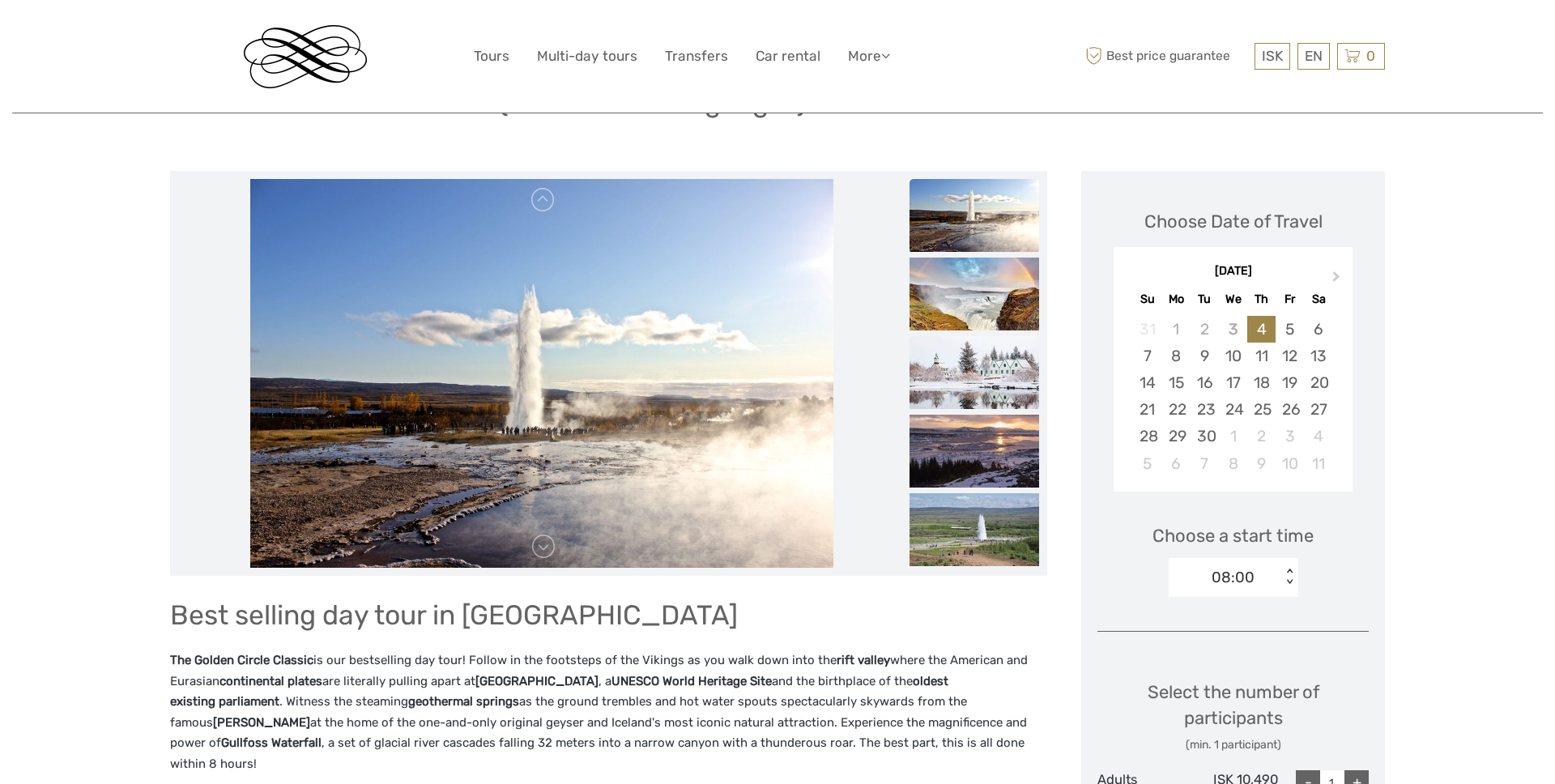
click at [999, 394] on img at bounding box center [974, 373] width 129 height 73
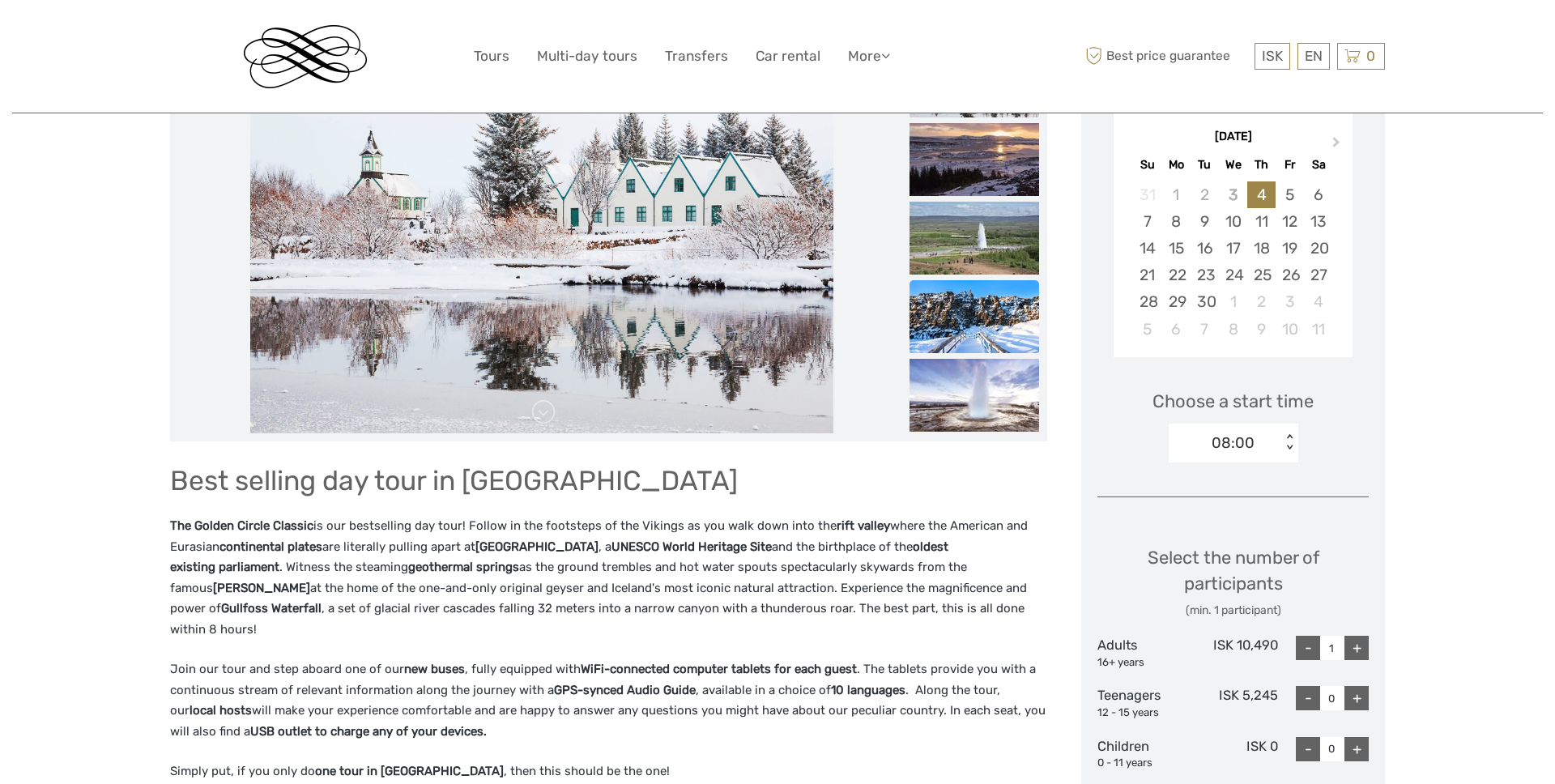
scroll to position [299, 0]
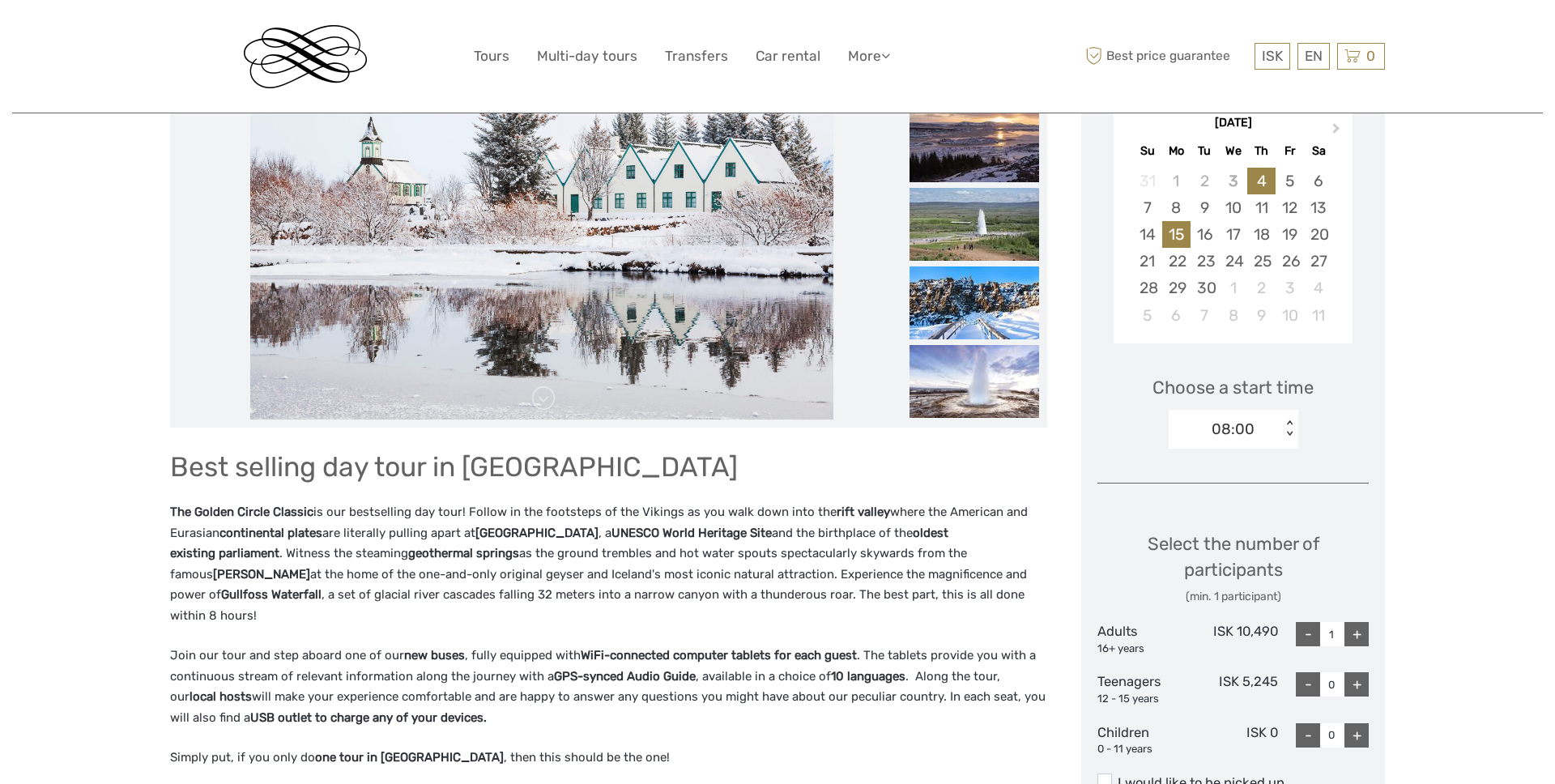
click at [1175, 231] on div "15" at bounding box center [1175, 234] width 28 height 27
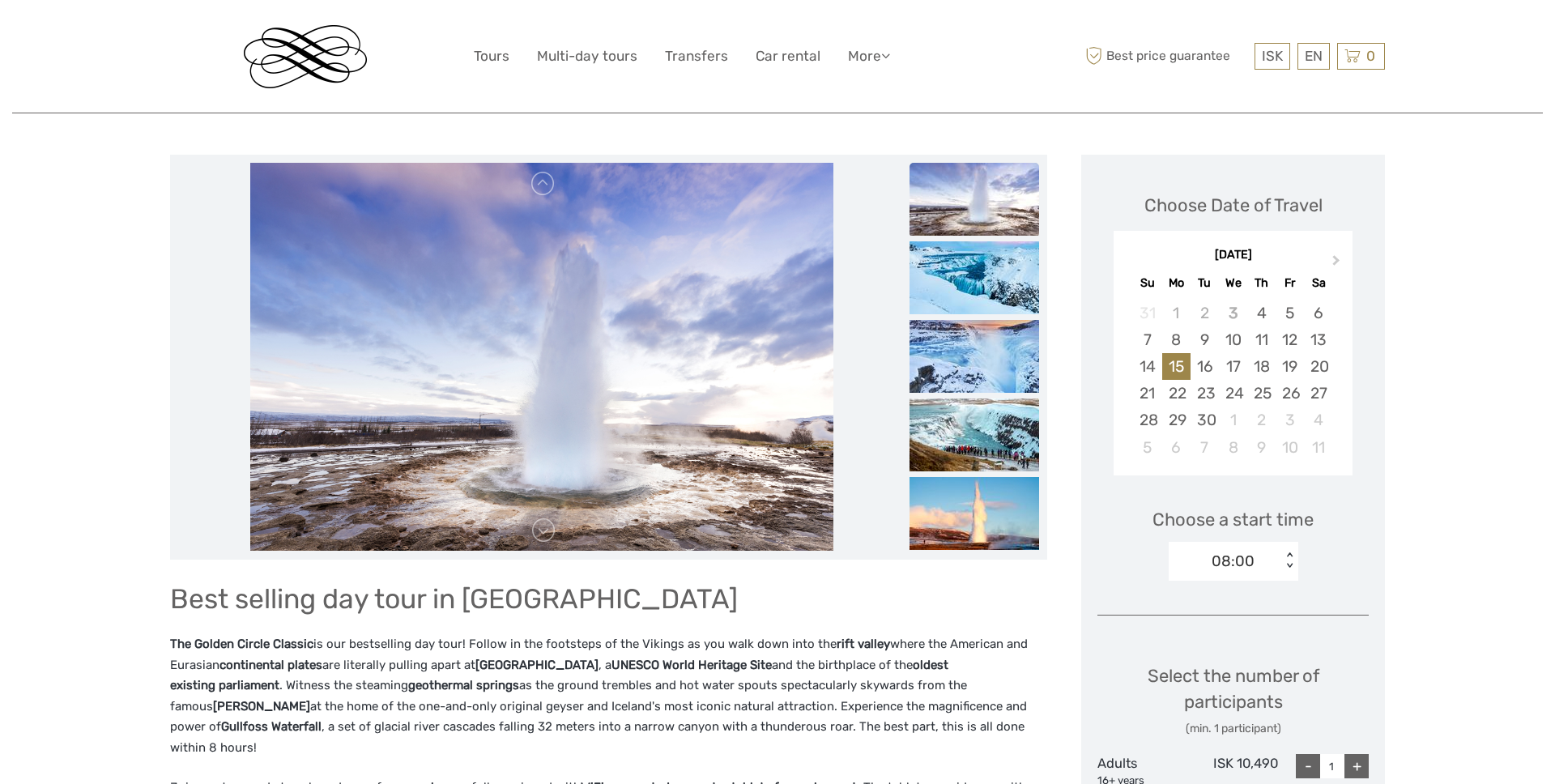
scroll to position [165, 0]
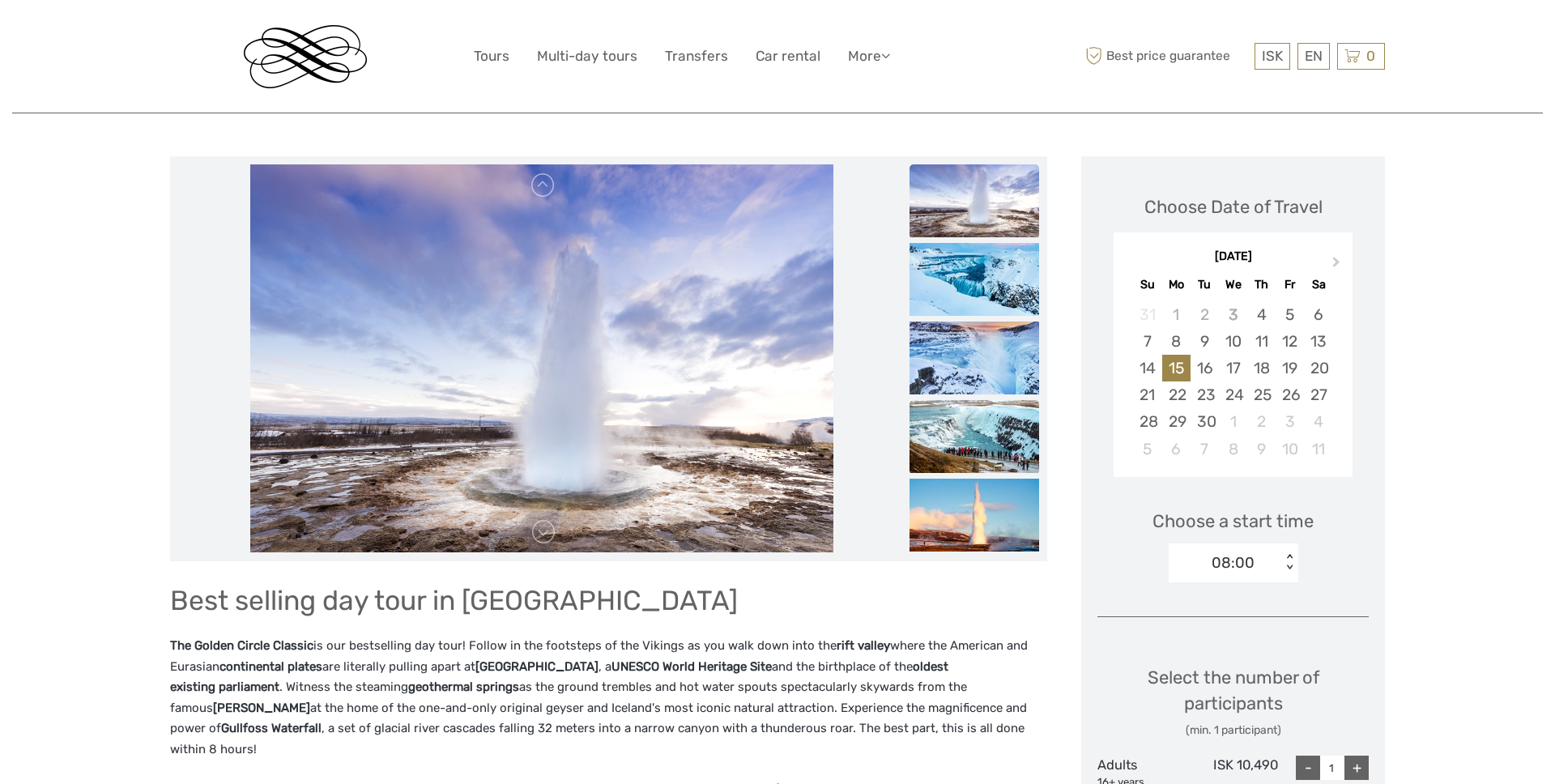
click at [993, 440] on img at bounding box center [974, 436] width 129 height 73
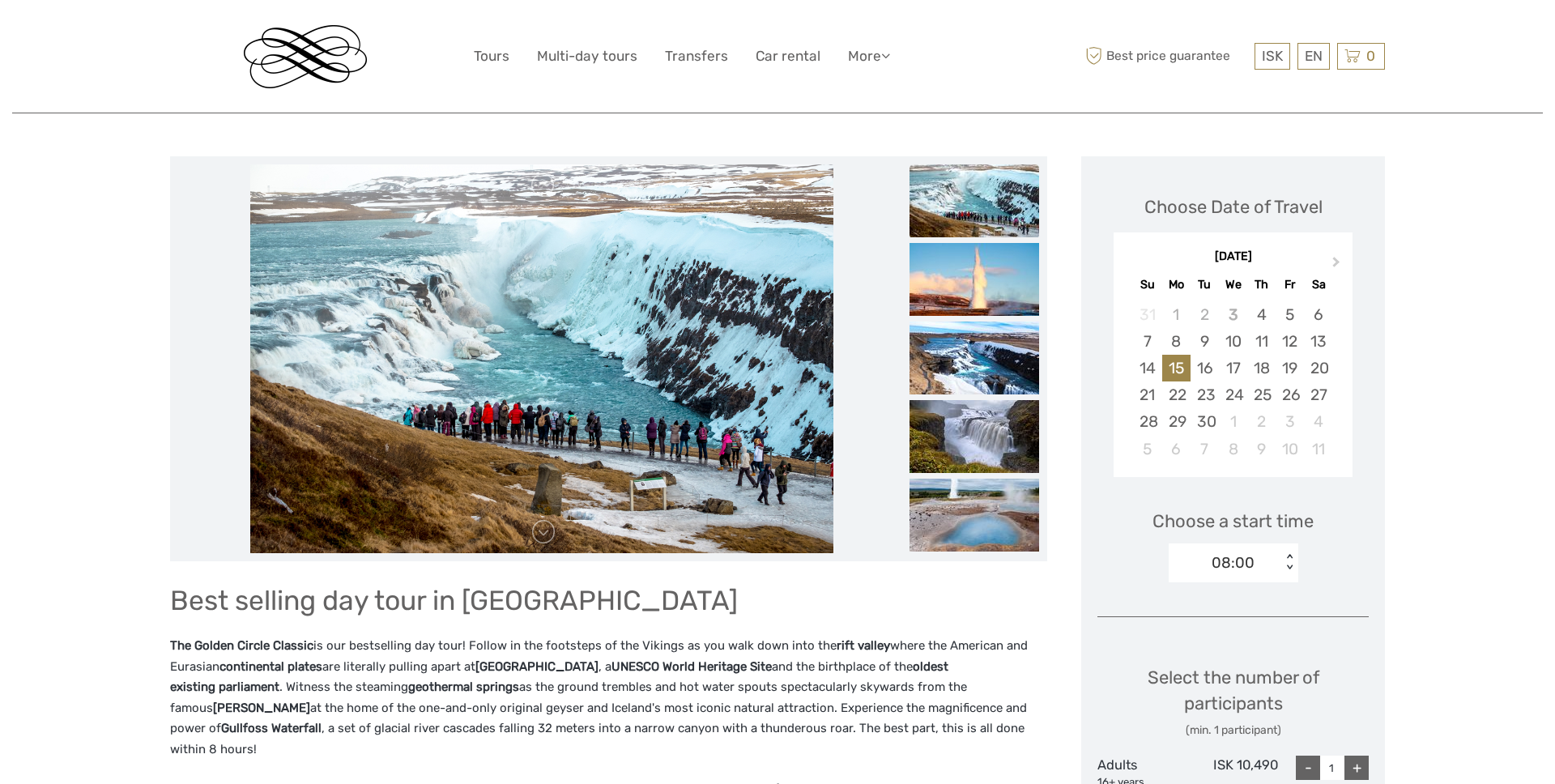
click at [1195, 545] on div "08:00 < >" at bounding box center [1233, 562] width 129 height 39
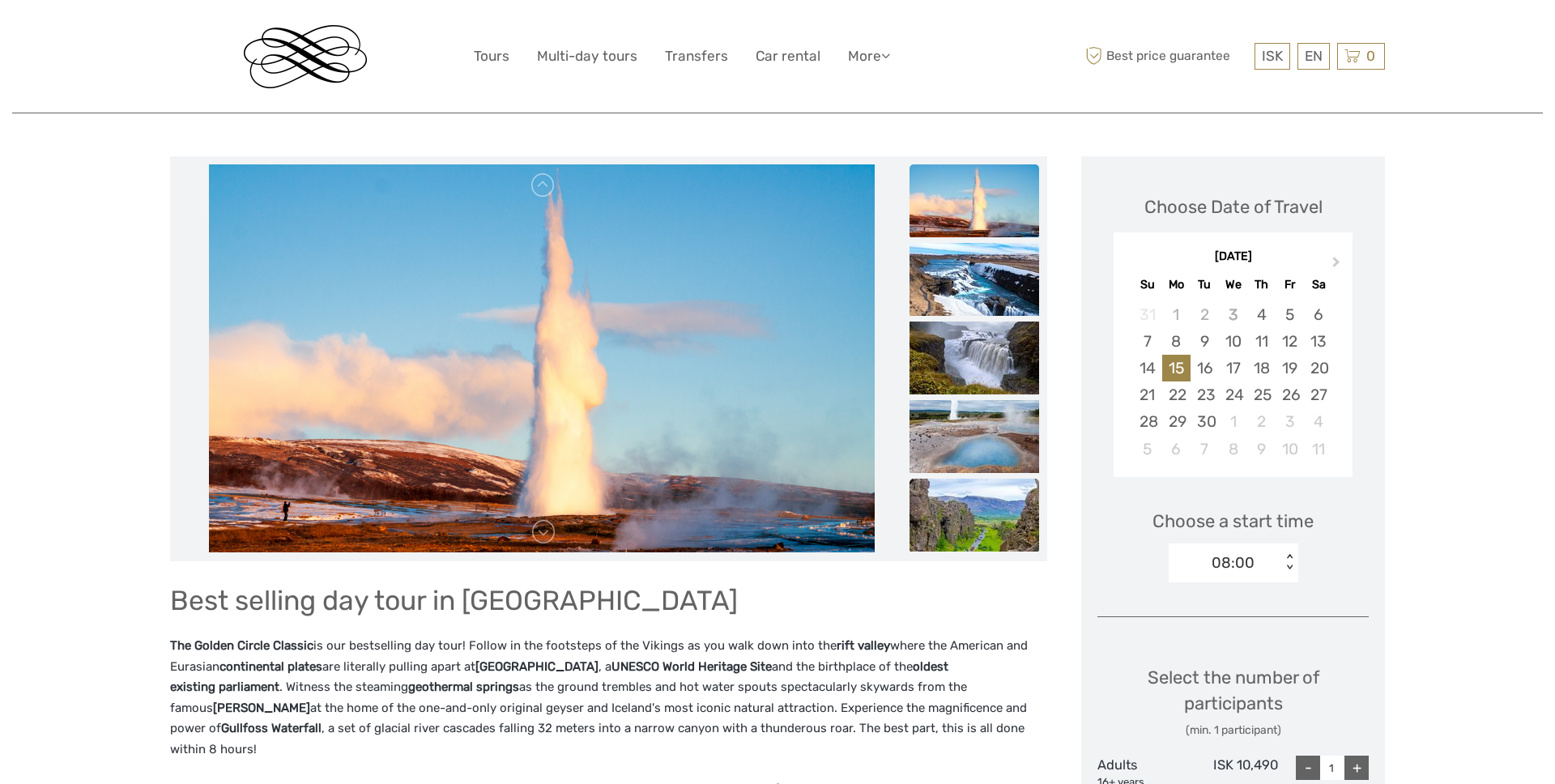
click at [1005, 496] on img at bounding box center [974, 515] width 129 height 73
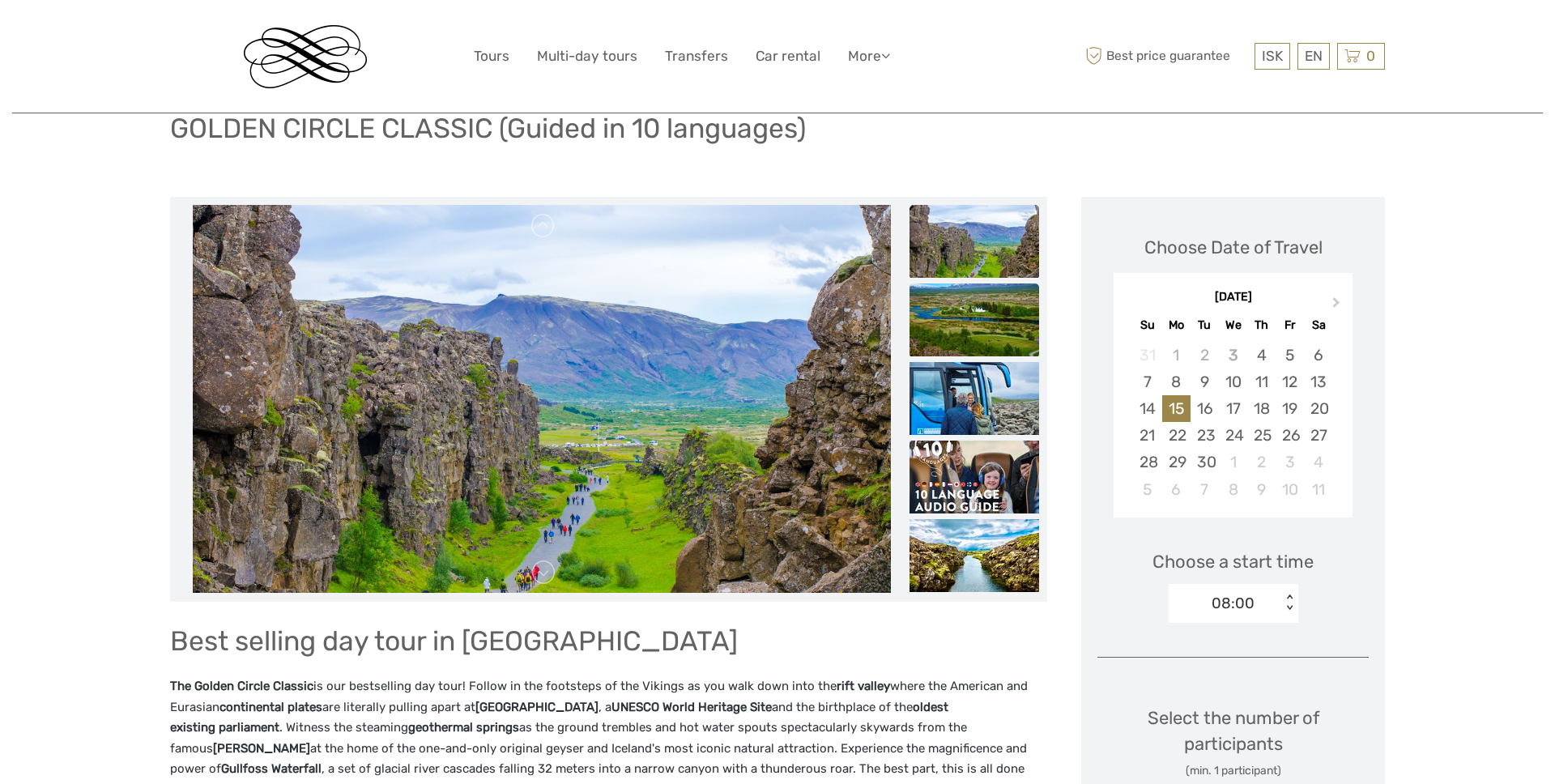
click at [988, 289] on img at bounding box center [974, 320] width 129 height 73
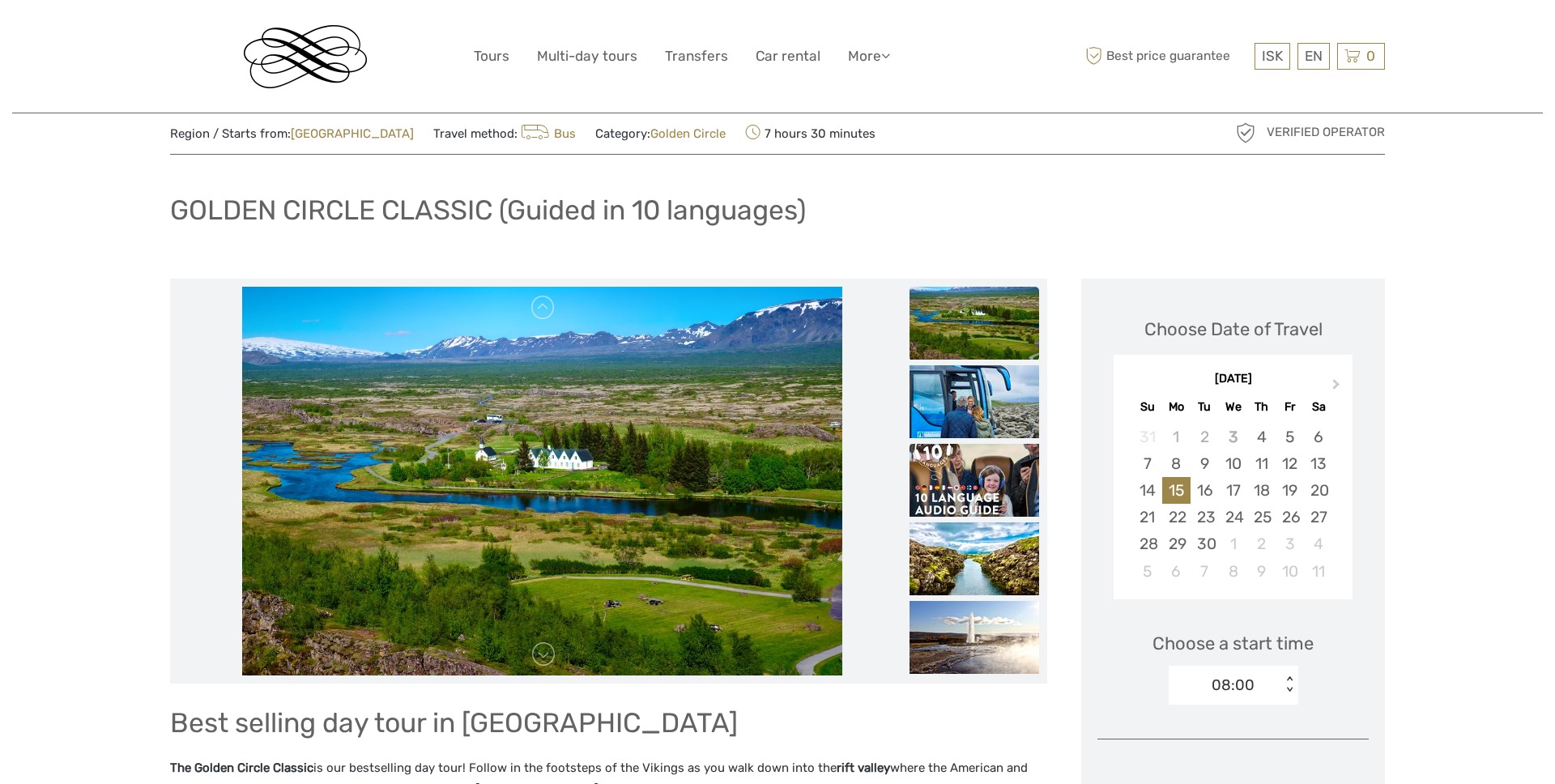
scroll to position [43, 0]
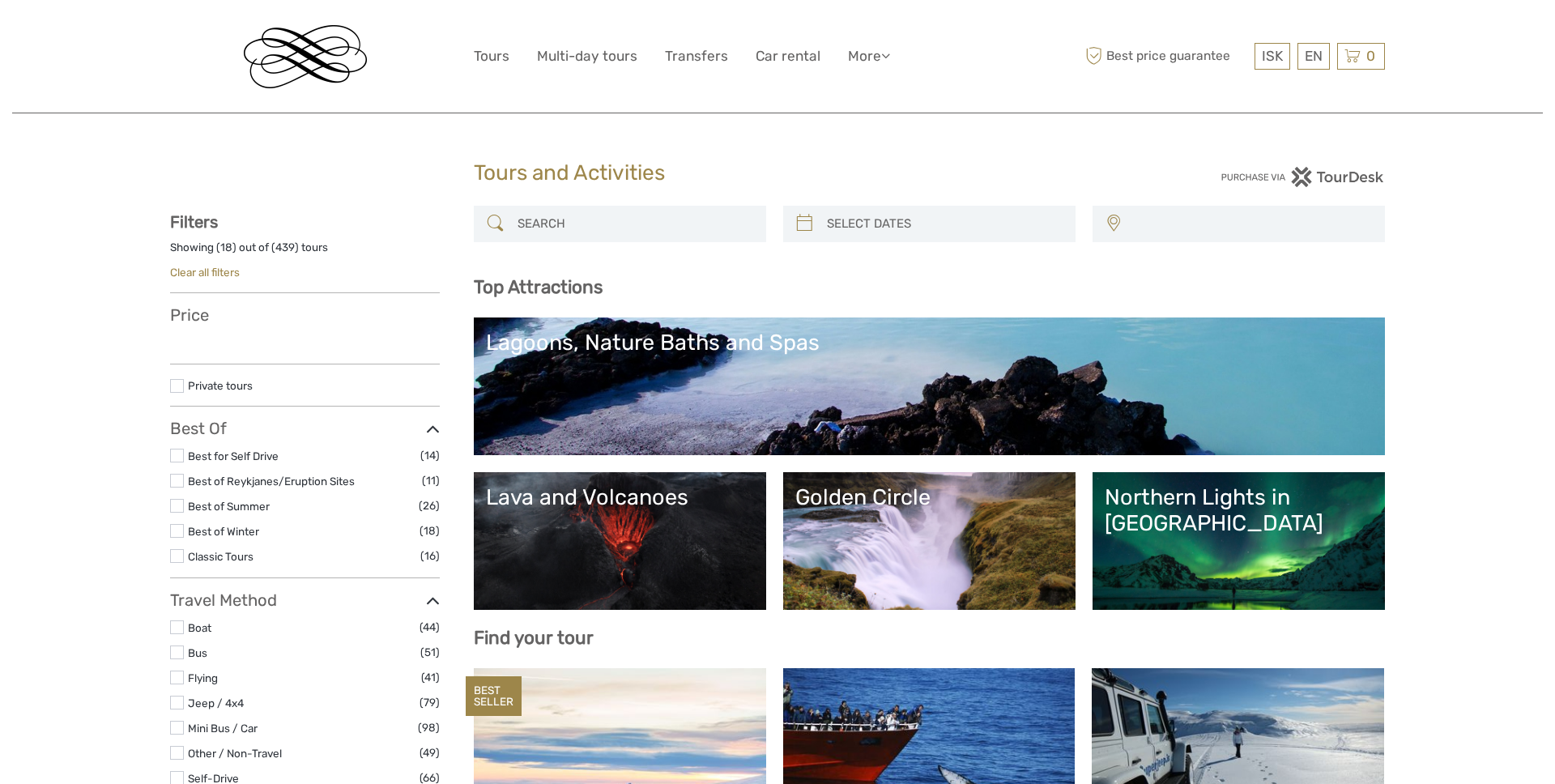
select select
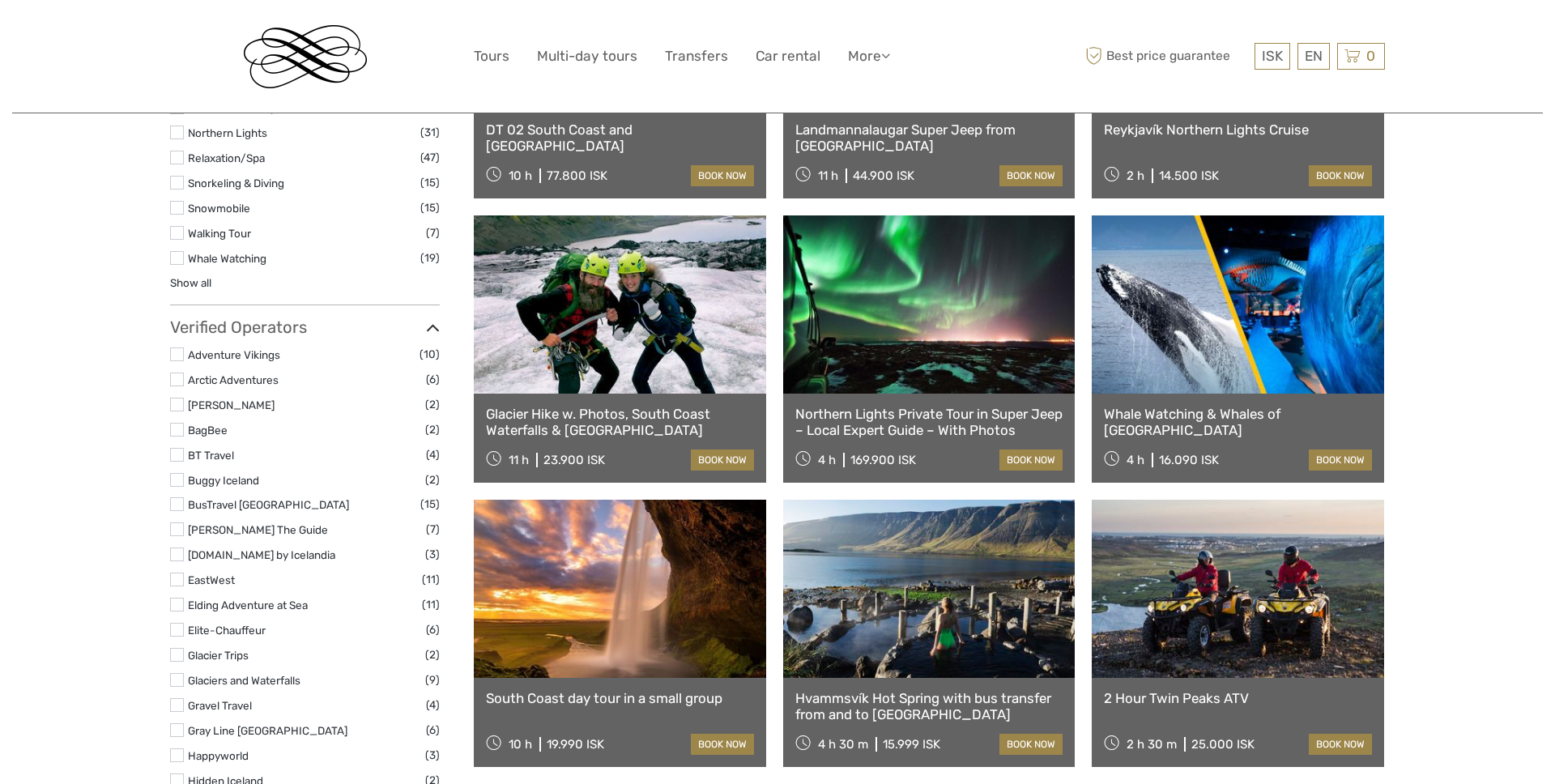
scroll to position [1614, 0]
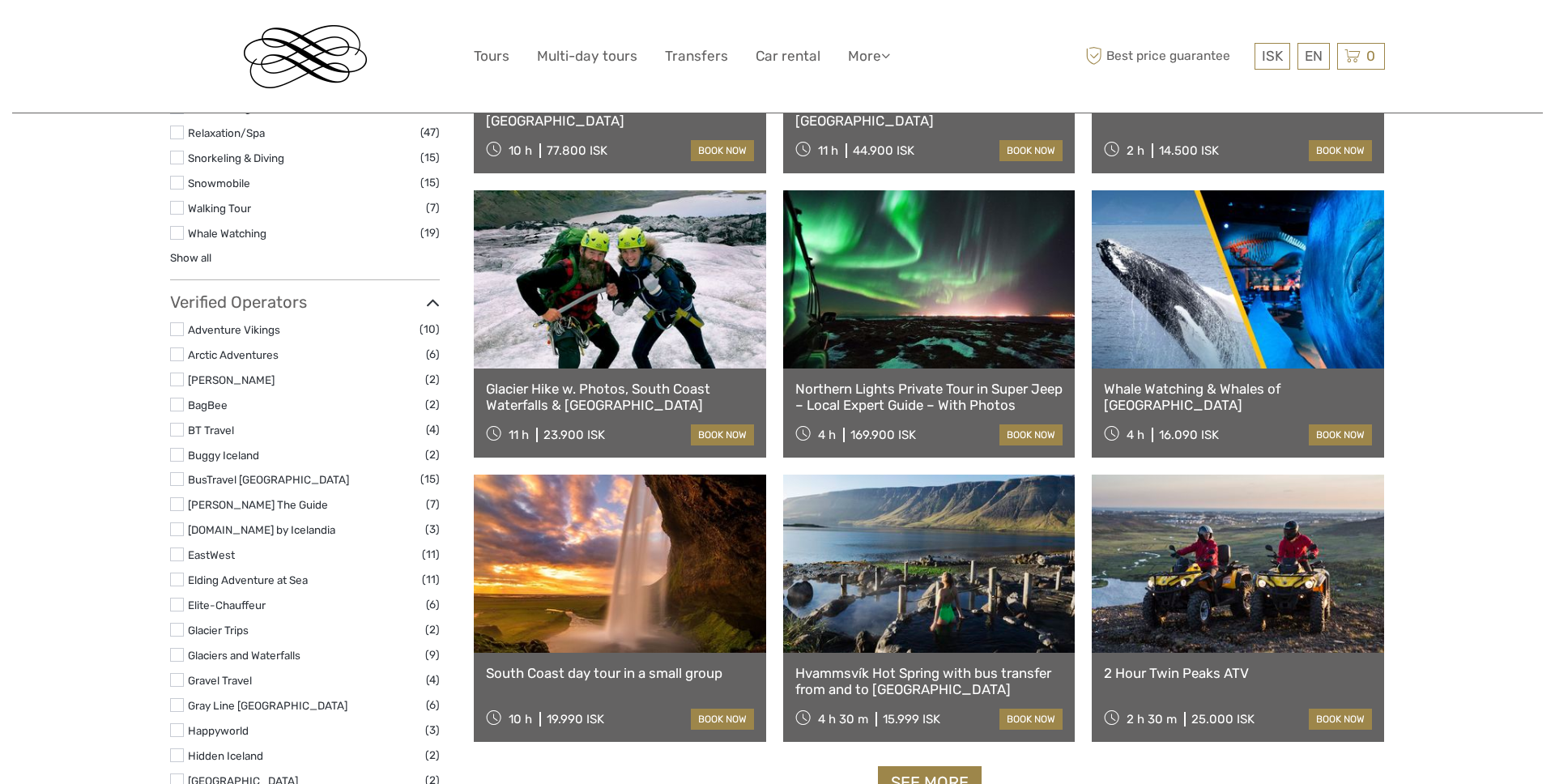
select select
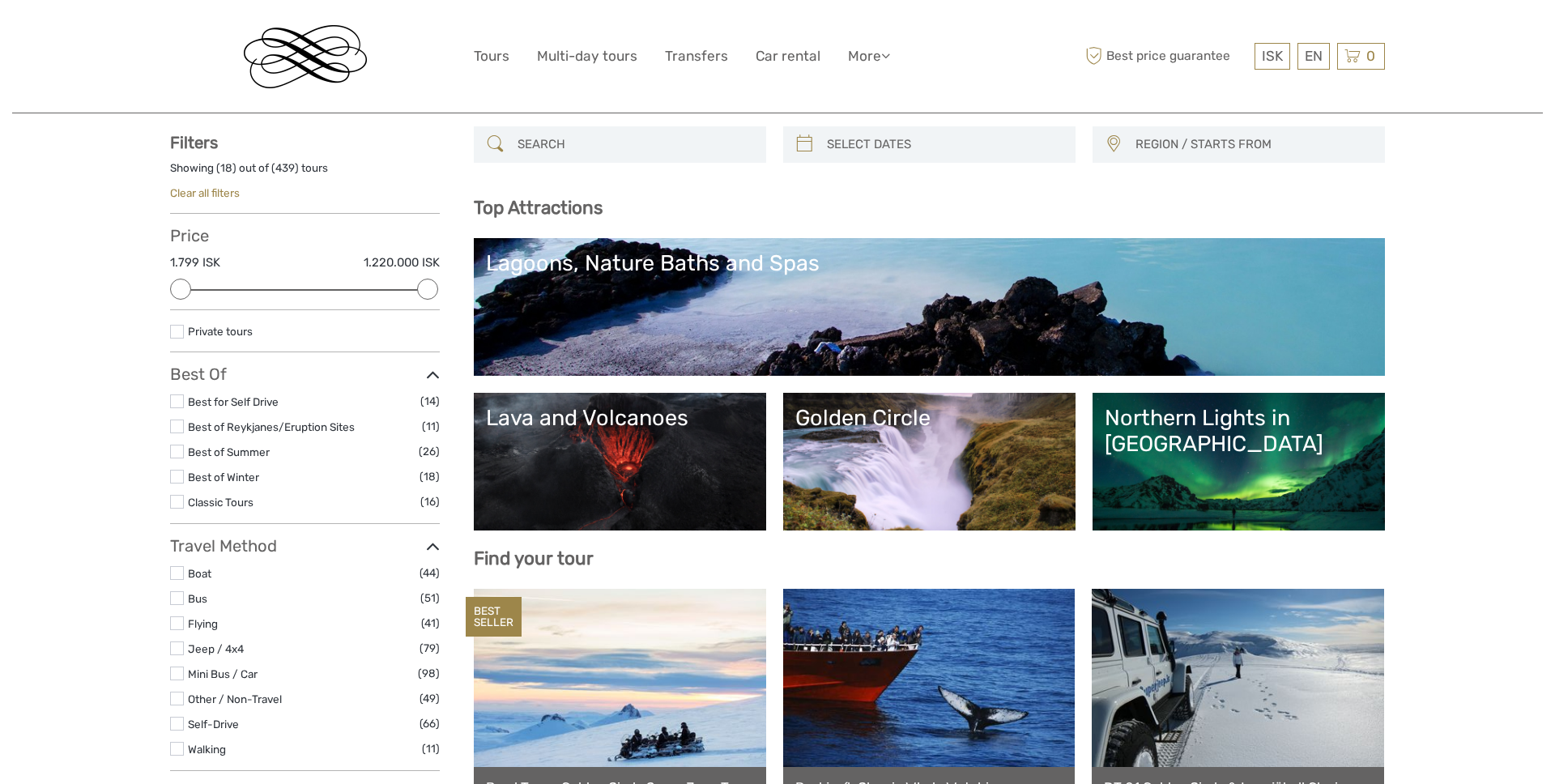
scroll to position [0, 0]
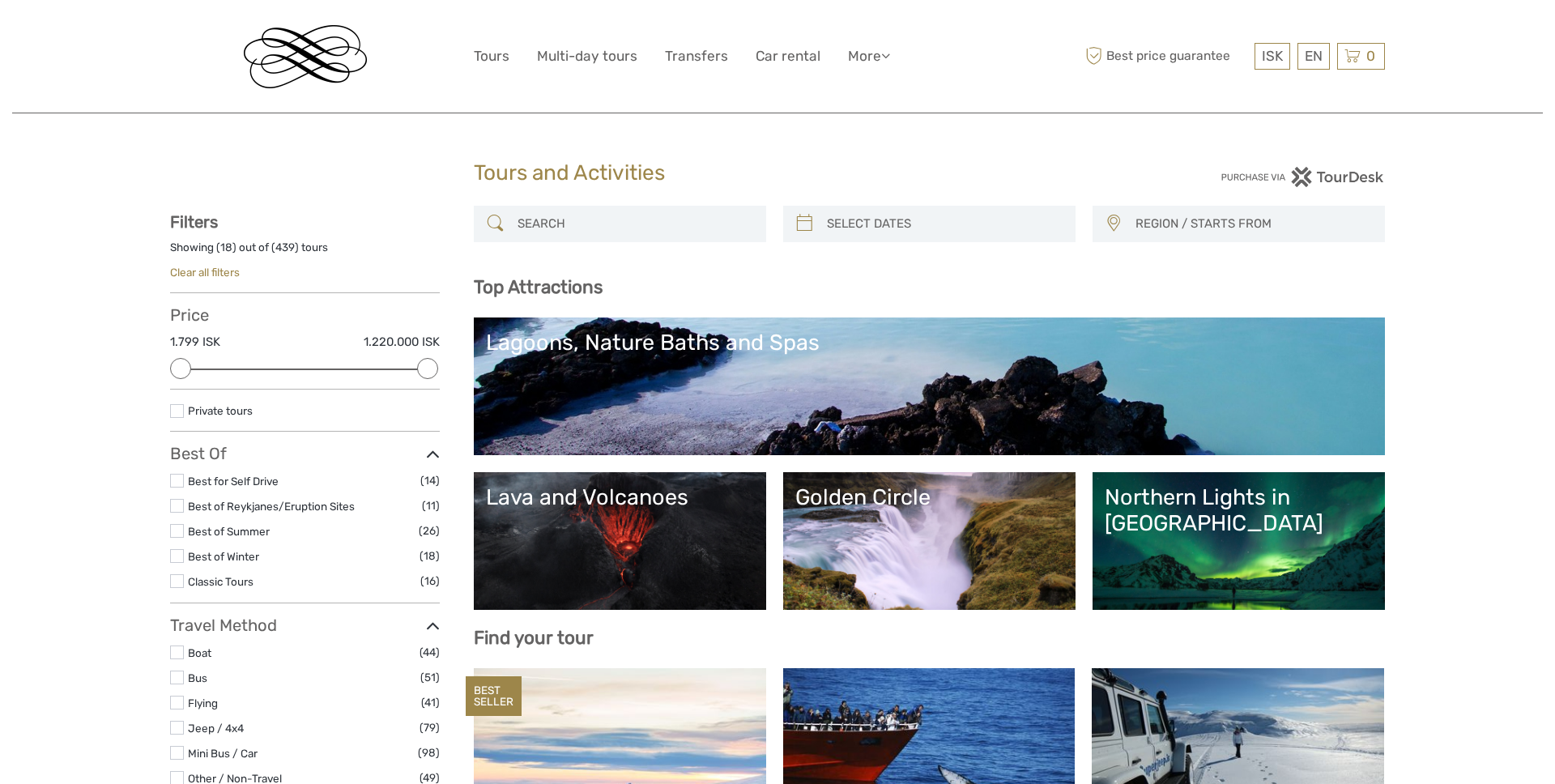
click at [632, 230] on input "search" at bounding box center [634, 223] width 247 height 28
paste input "4EMGLN130444722001"
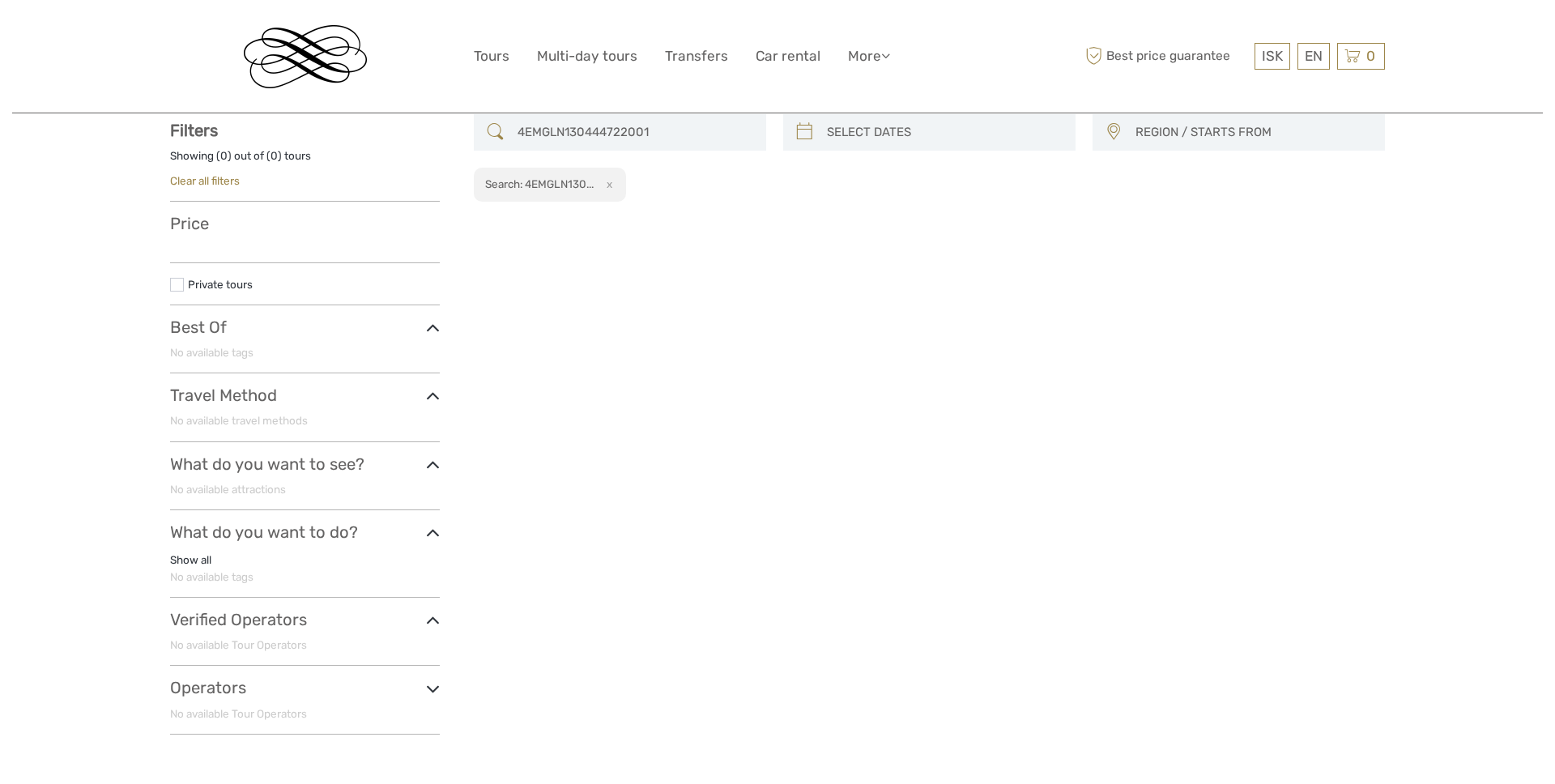
scroll to position [92, 0]
drag, startPoint x: 440, startPoint y: 120, endPoint x: 180, endPoint y: 123, distance: 260.0
click at [181, 124] on div "REGION / STARTS FROM Capital Region North Reykjanes / Keflavík South Southeast …" at bounding box center [778, 430] width 1215 height 633
paste input "Snæfellsnes"
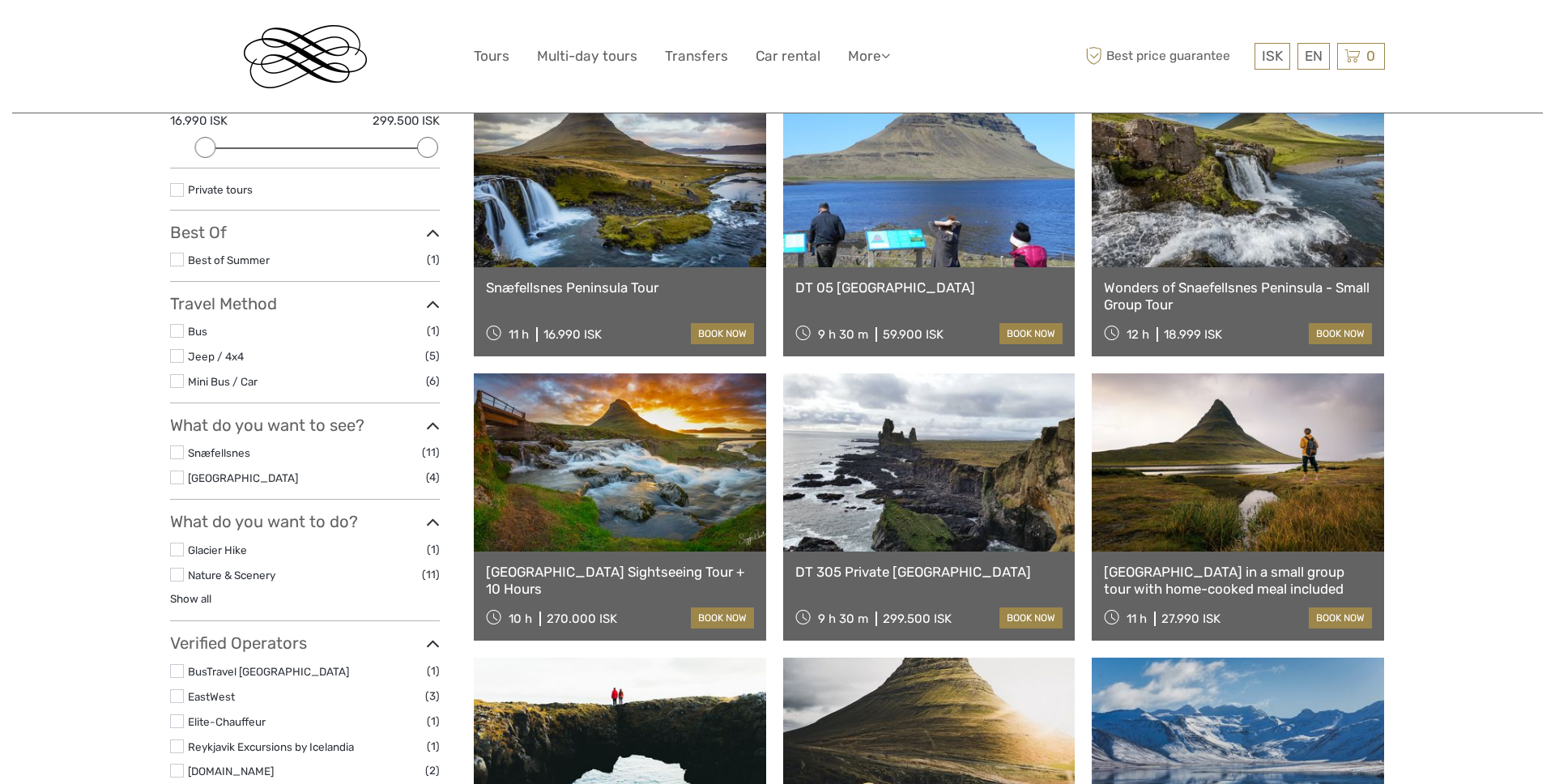
scroll to position [220, 0]
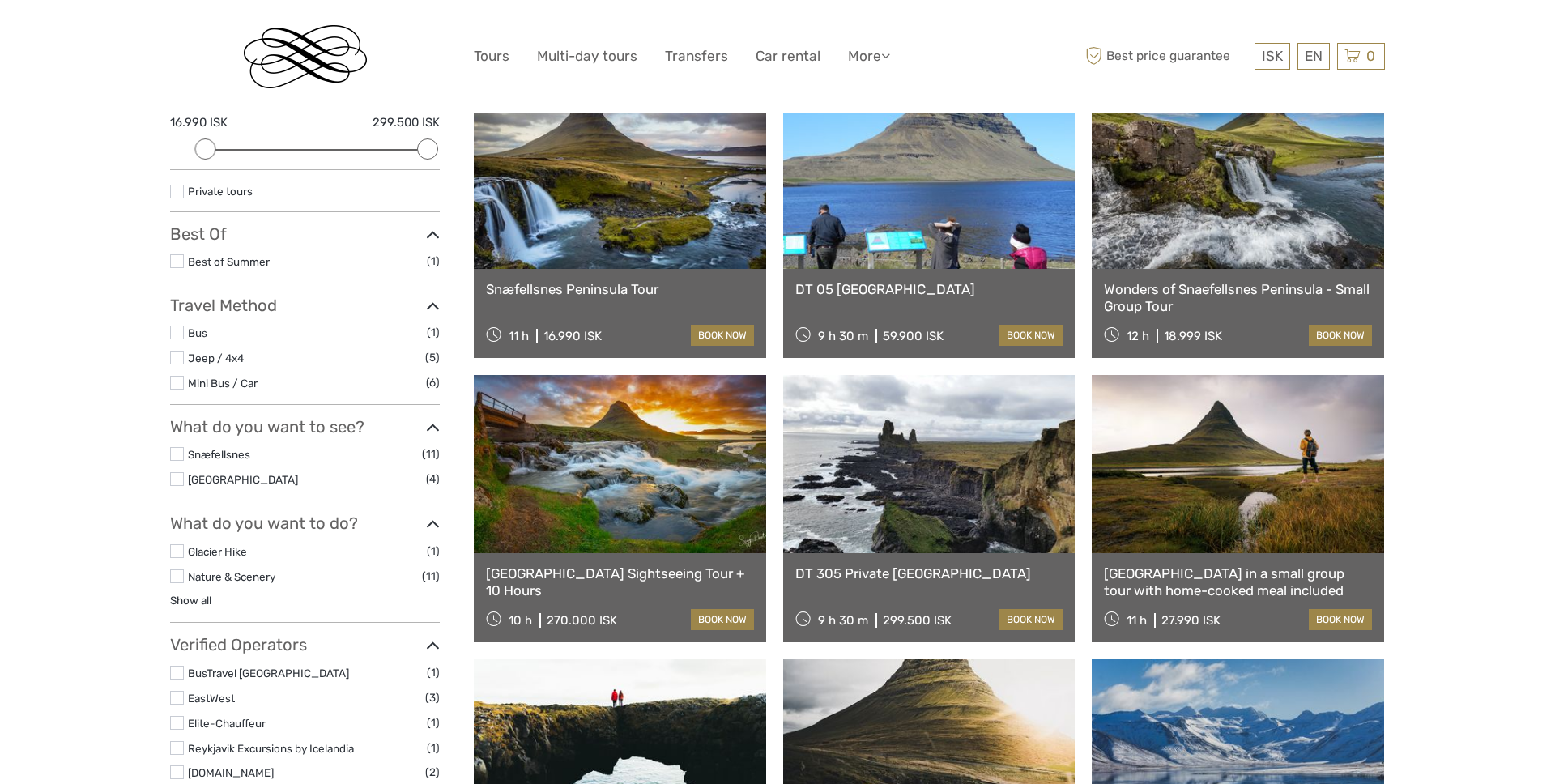
type input "Snæfellsnes"
click at [603, 291] on link "Snæfellsnes Peninsula Tour" at bounding box center [619, 289] width 268 height 16
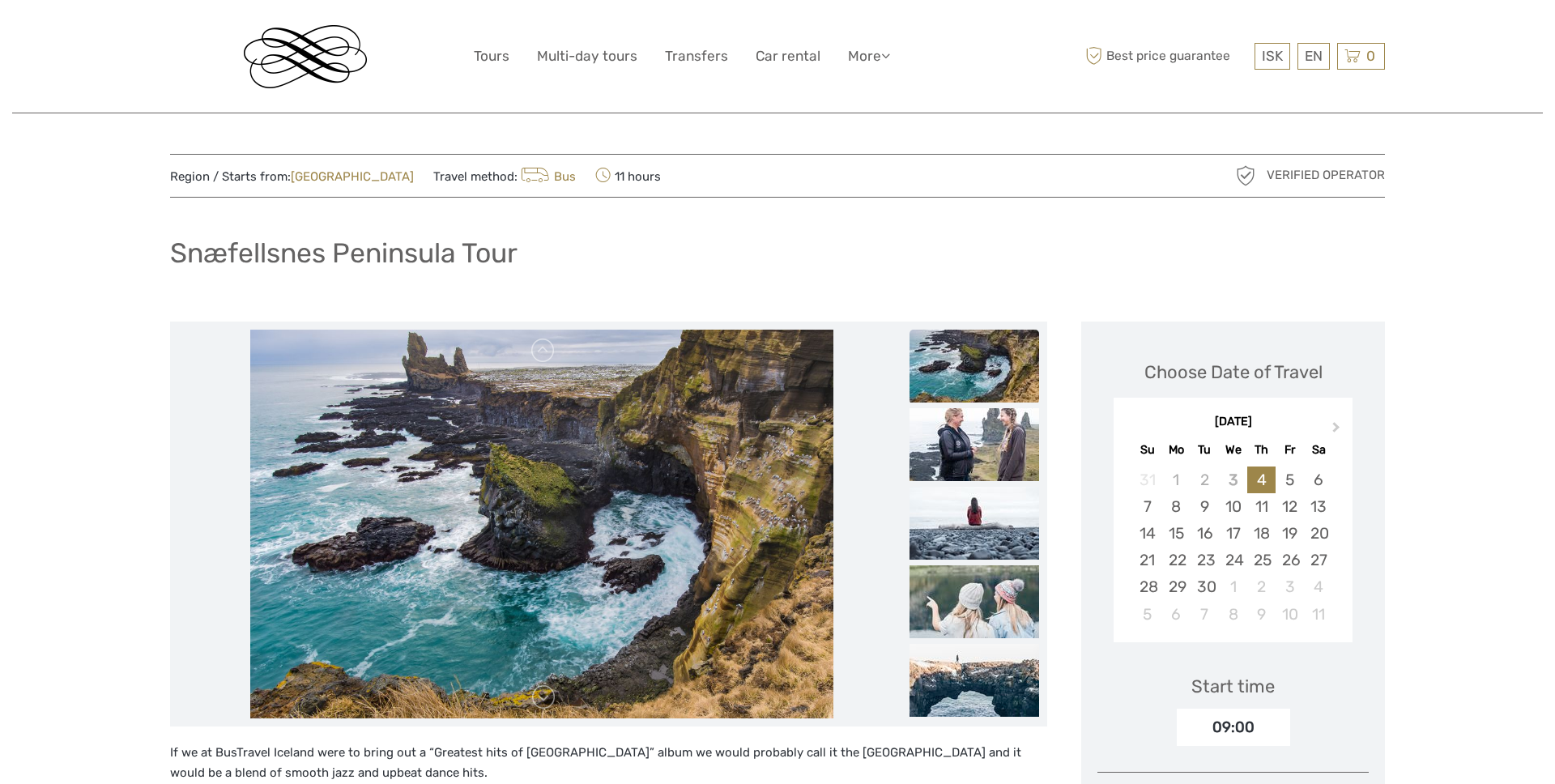
click at [229, 252] on h1 "Snæfellsnes Peninsula Tour" at bounding box center [344, 252] width 348 height 33
copy h1 "Snæfellsnes"
